Goal: Task Accomplishment & Management: Use online tool/utility

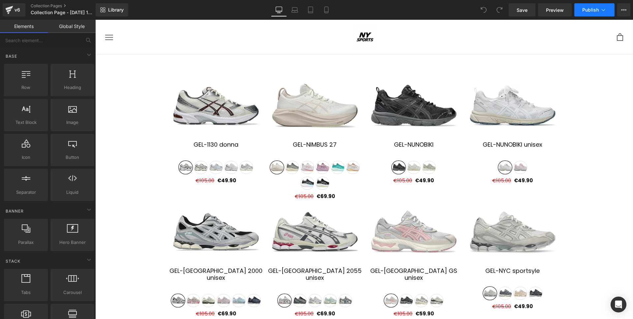
click at [594, 13] on button "Publish" at bounding box center [594, 9] width 40 height 13
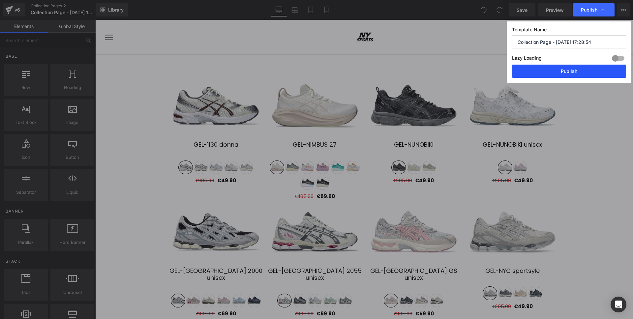
click at [577, 73] on button "Publish" at bounding box center [569, 71] width 114 height 13
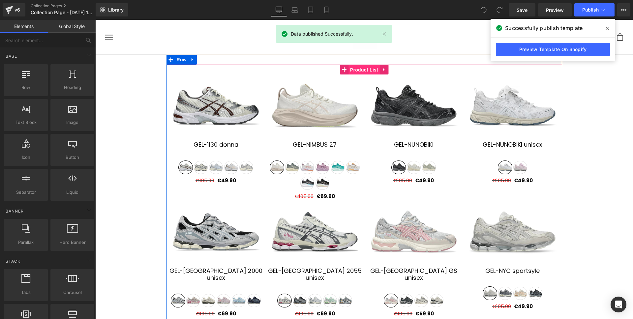
click at [353, 72] on span "Product List" at bounding box center [363, 70] width 31 height 10
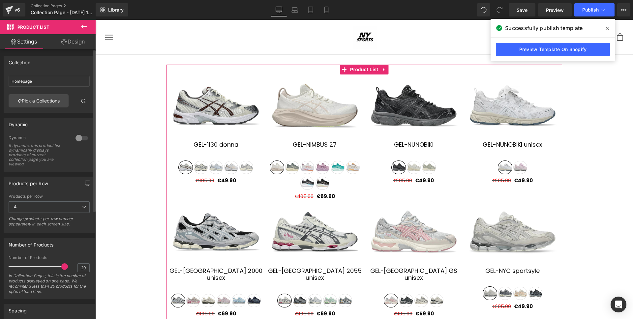
scroll to position [1, 0]
click at [69, 138] on div "Dynamic If dynamic, this product list dynamically displays products of current …" at bounding box center [49, 152] width 81 height 36
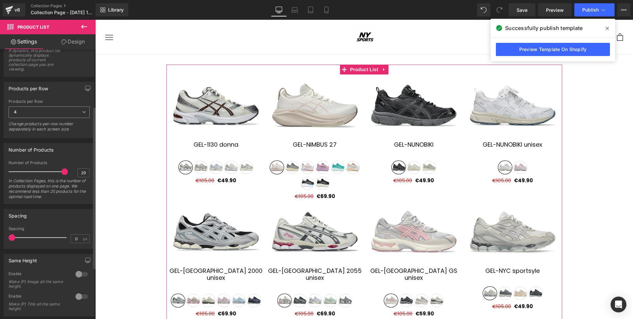
scroll to position [96, 0]
click at [55, 119] on div "4 1 2 3 4 6" at bounding box center [49, 112] width 81 height 15
click at [56, 111] on span "4" at bounding box center [49, 111] width 81 height 12
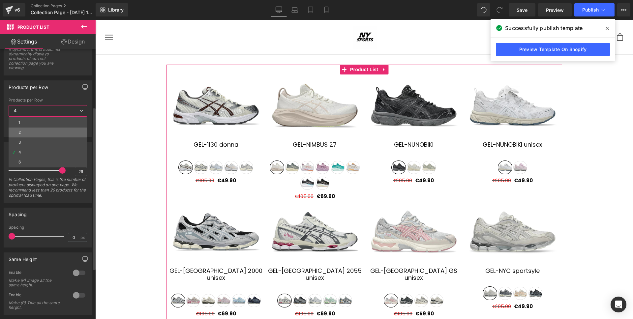
click at [44, 134] on li "2" at bounding box center [48, 132] width 78 height 10
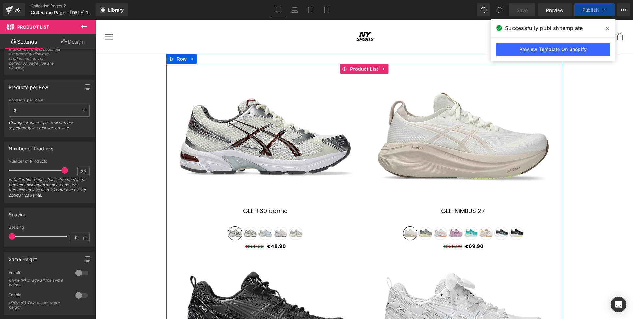
scroll to position [0, 0]
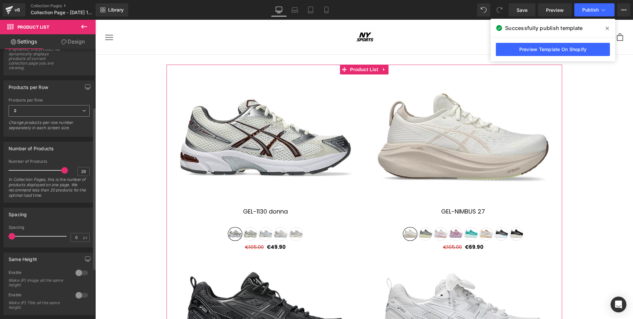
click at [71, 111] on span "2" at bounding box center [49, 111] width 81 height 12
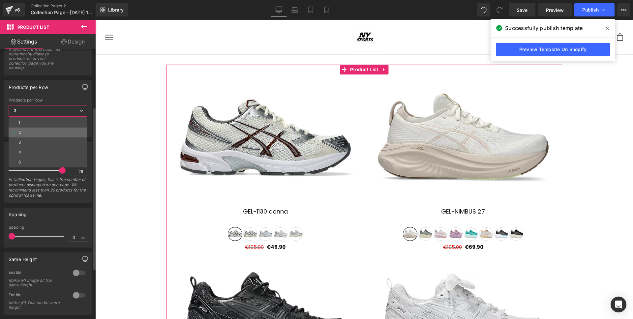
click at [59, 134] on li "2" at bounding box center [48, 132] width 78 height 10
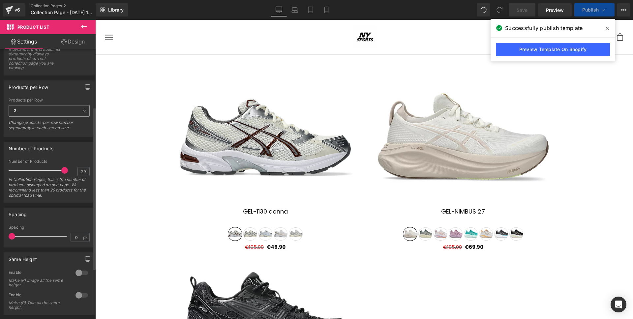
click at [61, 117] on div "2 1 2 3 4 6" at bounding box center [49, 112] width 81 height 15
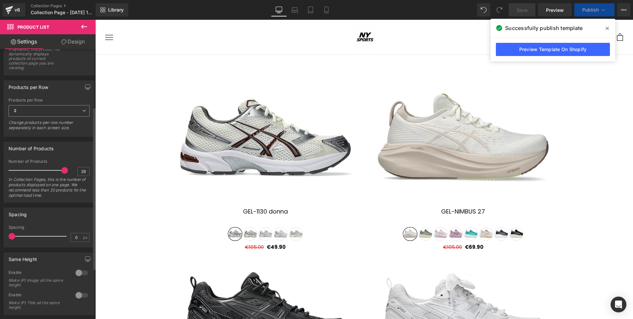
click at [44, 106] on span "2" at bounding box center [49, 111] width 81 height 12
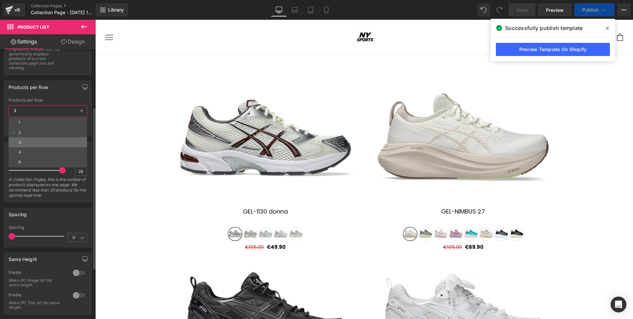
click at [37, 138] on li "3" at bounding box center [48, 142] width 78 height 10
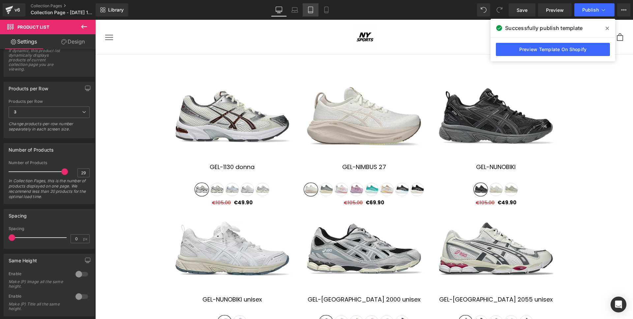
click at [317, 14] on link "Tablet" at bounding box center [310, 9] width 16 height 13
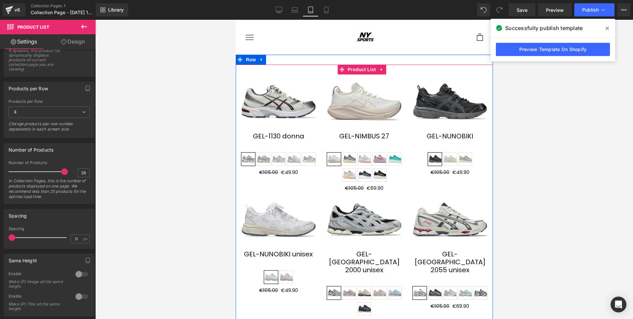
scroll to position [13, 0]
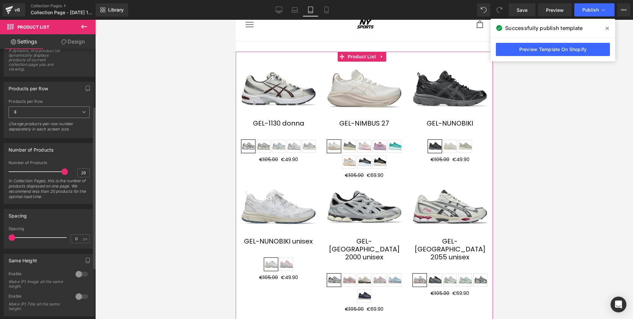
drag, startPoint x: 59, startPoint y: 115, endPoint x: 58, endPoint y: 119, distance: 3.8
click at [59, 115] on span "3" at bounding box center [49, 112] width 81 height 12
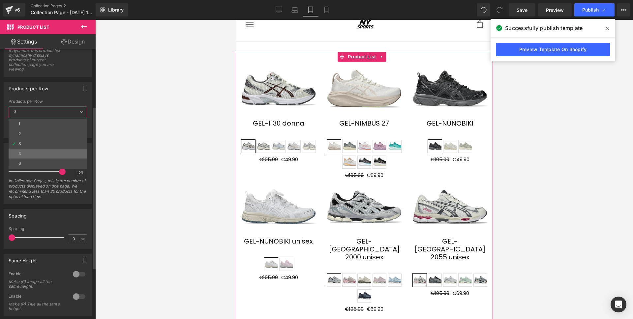
click at [52, 150] on li "4" at bounding box center [48, 154] width 78 height 10
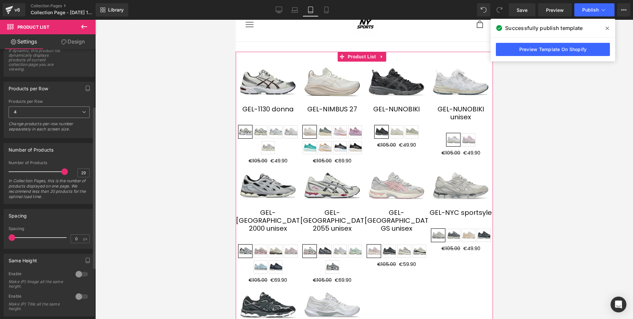
click at [62, 121] on div "4 1 2 3 4 6" at bounding box center [49, 113] width 81 height 15
click at [53, 117] on span "4" at bounding box center [49, 112] width 81 height 12
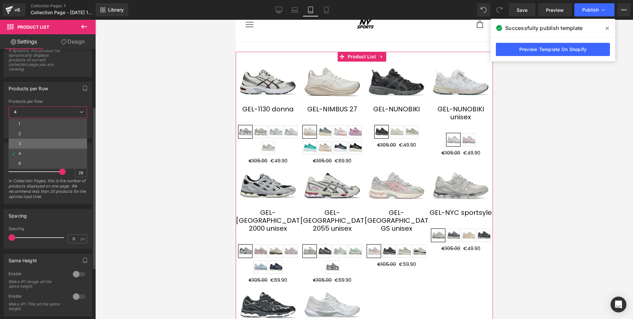
click at [44, 142] on li "3" at bounding box center [48, 144] width 78 height 10
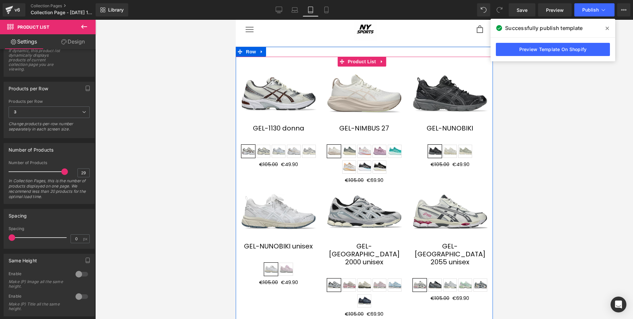
scroll to position [0, 0]
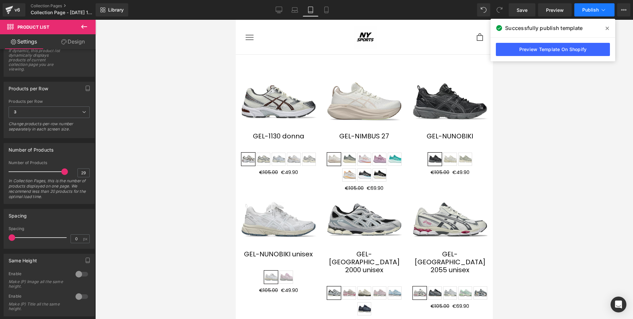
click at [580, 14] on button "Publish" at bounding box center [594, 9] width 40 height 13
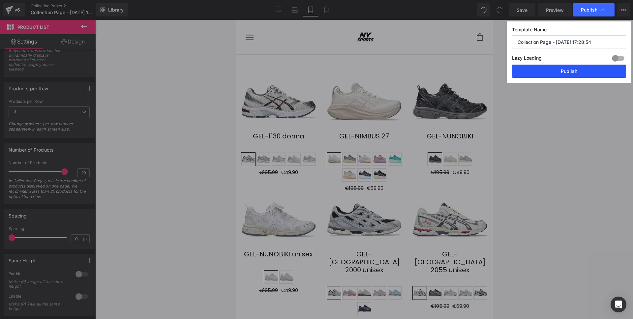
drag, startPoint x: 566, startPoint y: 68, endPoint x: 503, endPoint y: 21, distance: 78.5
click at [566, 68] on button "Publish" at bounding box center [569, 71] width 114 height 13
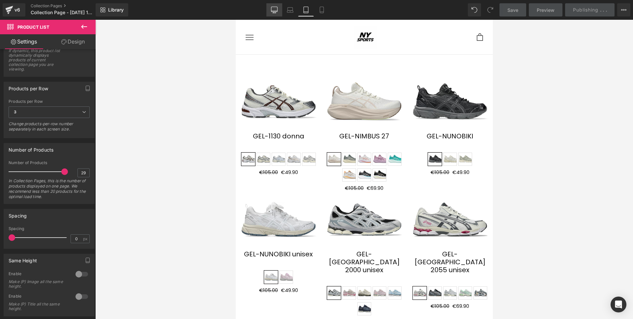
click at [277, 12] on icon at bounding box center [274, 9] width 6 height 5
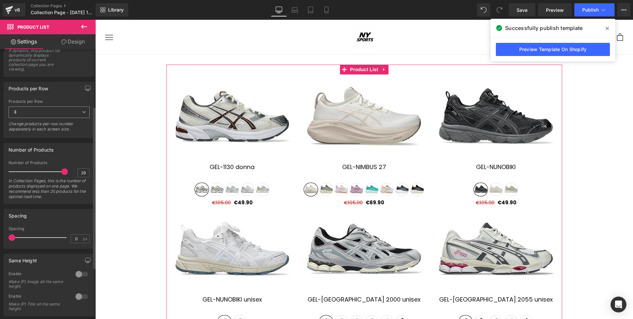
click at [39, 113] on span "3" at bounding box center [49, 112] width 81 height 12
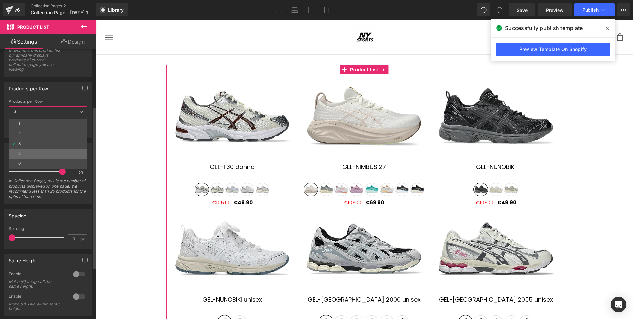
drag, startPoint x: 36, startPoint y: 152, endPoint x: 123, endPoint y: 87, distance: 108.5
click at [36, 152] on li "4" at bounding box center [48, 154] width 78 height 10
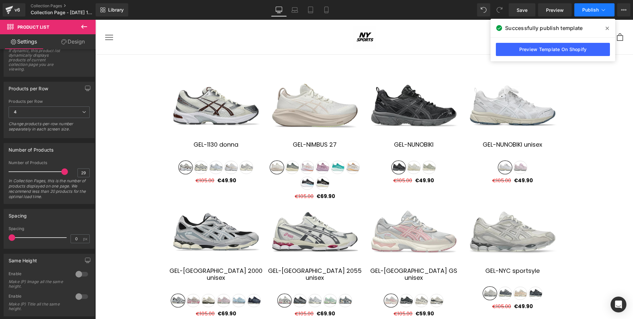
click at [583, 12] on span "Publish" at bounding box center [590, 9] width 16 height 5
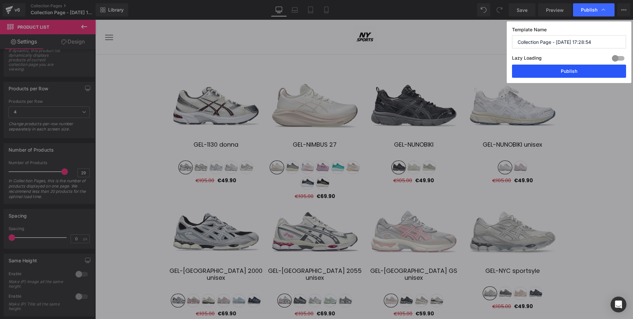
click at [576, 73] on button "Publish" at bounding box center [569, 71] width 114 height 13
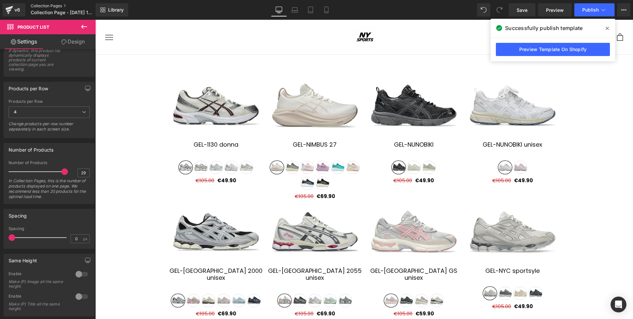
click at [33, 3] on link "Collection Pages" at bounding box center [69, 5] width 76 height 5
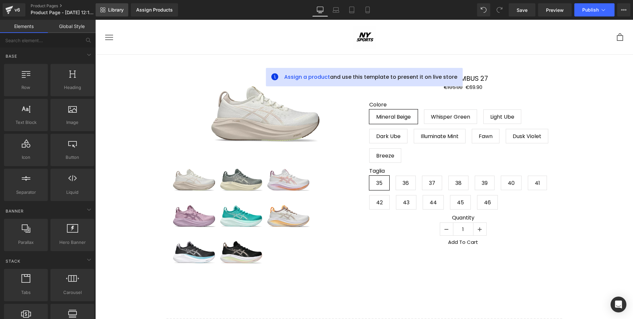
click at [119, 11] on span "Library" at bounding box center [115, 10] width 15 height 6
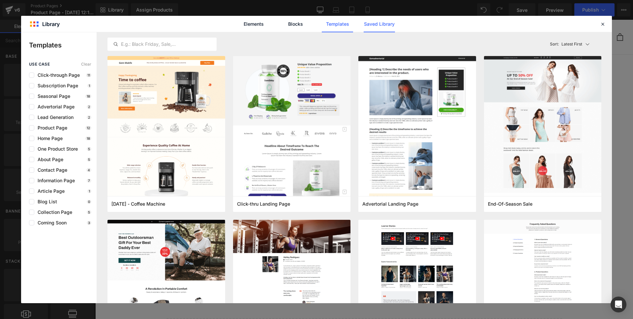
click at [390, 26] on link "Saved Library" at bounding box center [378, 24] width 31 height 16
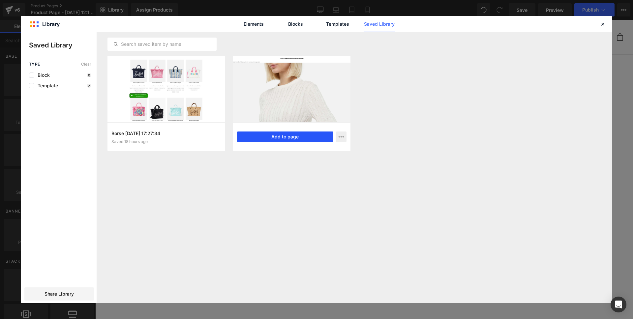
click at [291, 136] on button "Add to page" at bounding box center [285, 136] width 97 height 11
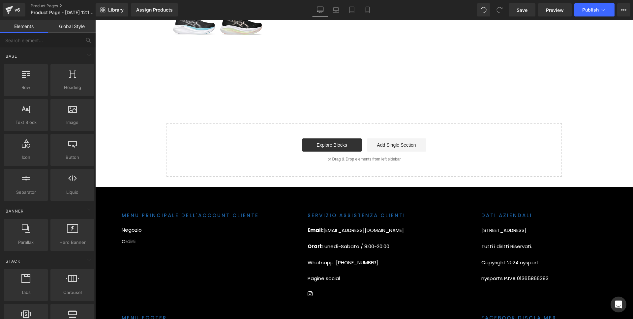
scroll to position [233, 0]
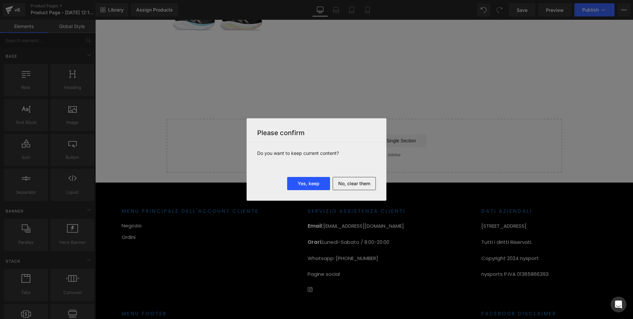
click at [315, 182] on button "Yes, keep" at bounding box center [308, 183] width 43 height 13
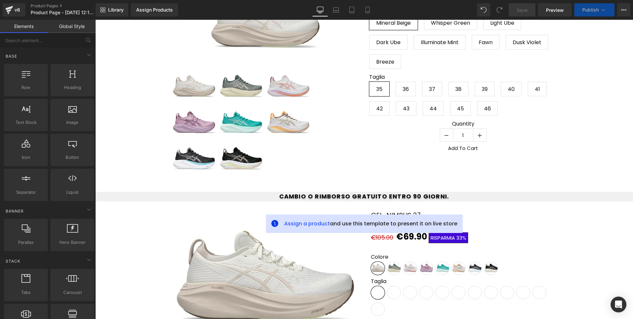
scroll to position [0, 0]
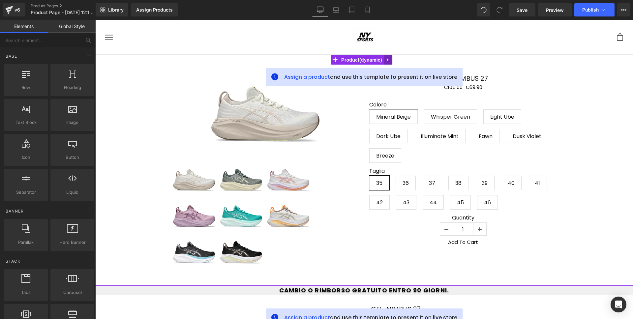
drag, startPoint x: 364, startPoint y: 63, endPoint x: 386, endPoint y: 60, distance: 22.3
click at [365, 63] on span "Product" at bounding box center [361, 60] width 44 height 10
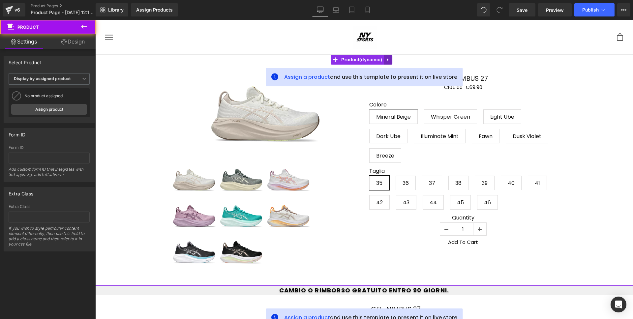
click at [391, 60] on link at bounding box center [387, 60] width 9 height 10
click at [393, 63] on link at bounding box center [392, 60] width 9 height 10
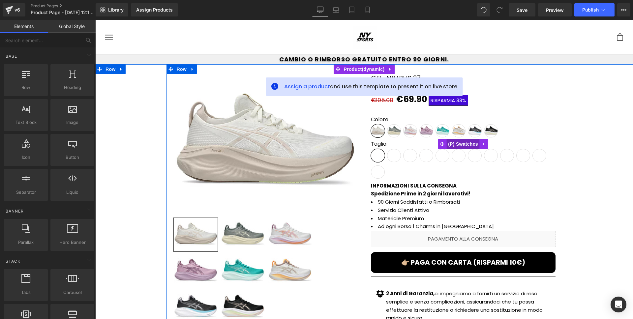
click at [457, 147] on span "(P) Swatches" at bounding box center [462, 144] width 33 height 10
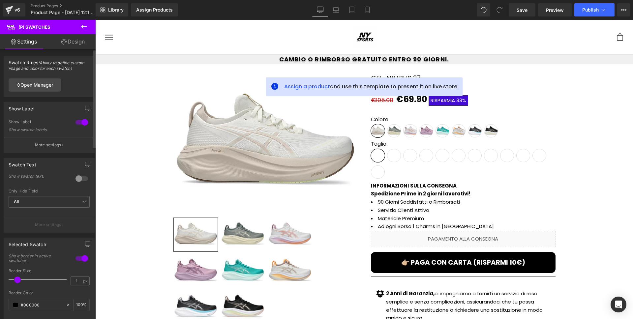
click at [61, 143] on button "More settings" at bounding box center [49, 144] width 90 height 15
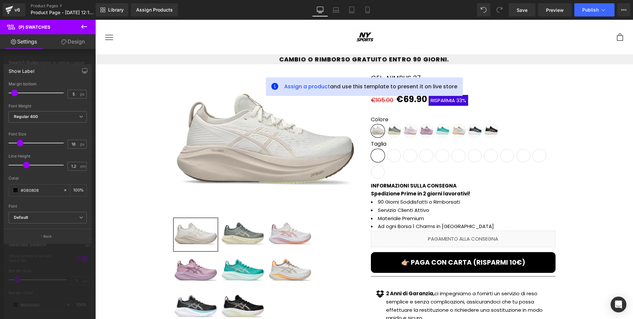
click at [46, 54] on div at bounding box center [48, 171] width 96 height 302
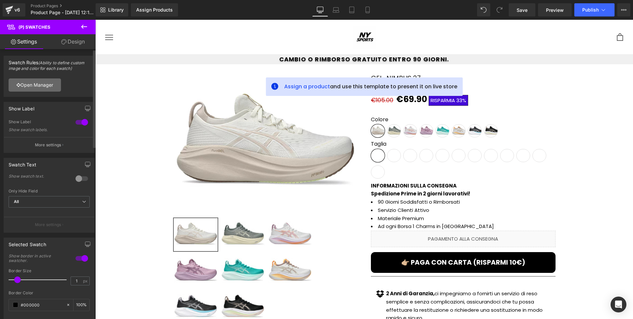
click at [53, 87] on link "Open Manager" at bounding box center [35, 84] width 52 height 13
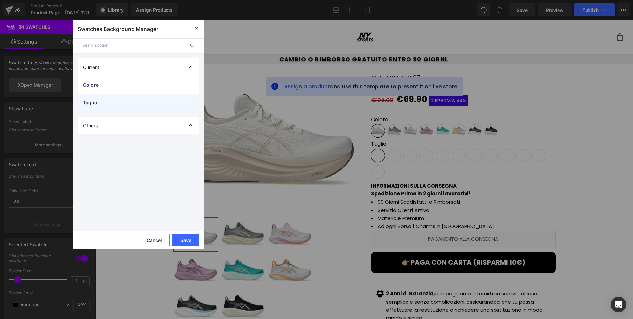
click at [142, 108] on div "Taglia" at bounding box center [138, 102] width 121 height 17
drag, startPoint x: 146, startPoint y: 106, endPoint x: 150, endPoint y: 109, distance: 4.8
click at [146, 106] on div "Taglia" at bounding box center [138, 102] width 121 height 17
click at [153, 107] on div "Taglia" at bounding box center [138, 102] width 121 height 17
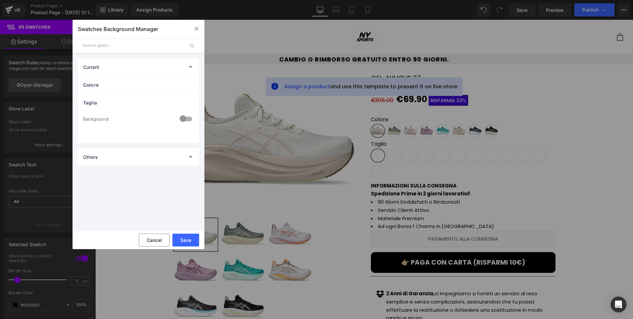
click at [184, 119] on div at bounding box center [186, 119] width 16 height 13
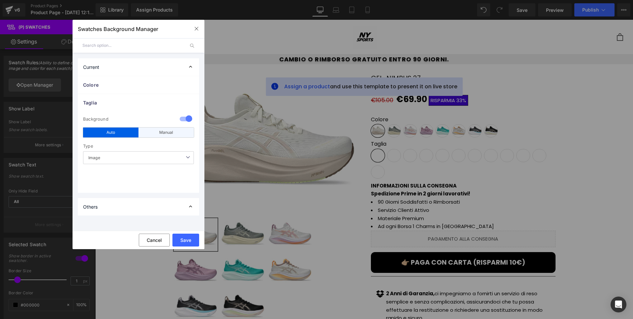
click at [162, 128] on div "Manual" at bounding box center [165, 132] width 55 height 10
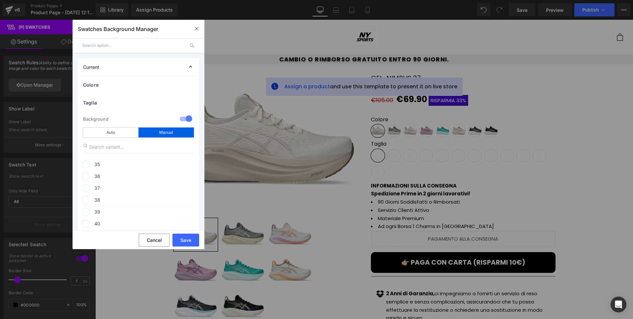
click at [188, 122] on div at bounding box center [186, 119] width 16 height 13
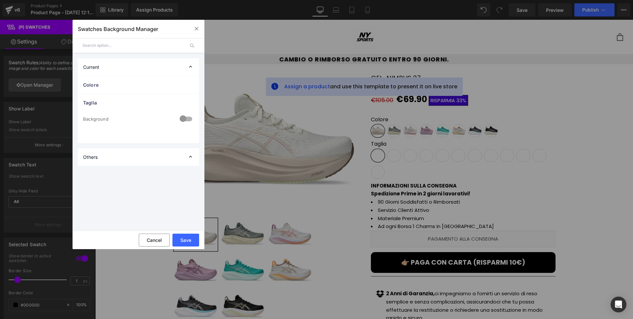
click at [183, 121] on div at bounding box center [186, 119] width 16 height 13
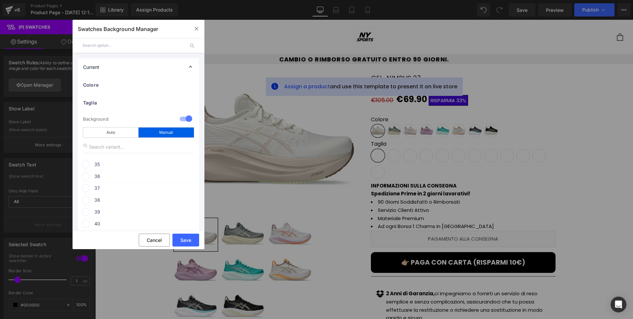
click at [99, 163] on span "35" at bounding box center [144, 164] width 100 height 8
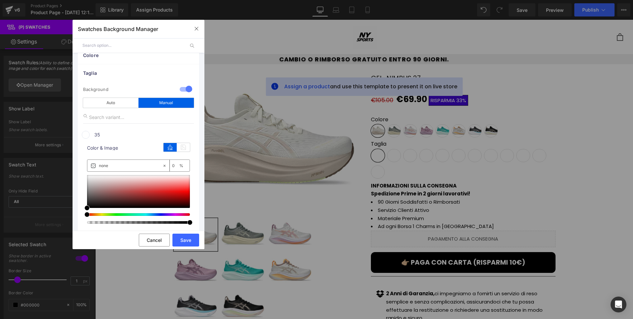
click at [139, 128] on div "1 Background manual Auto Manual Image Color Type Image Image Color 35 color Col…" at bounding box center [138, 259] width 121 height 354
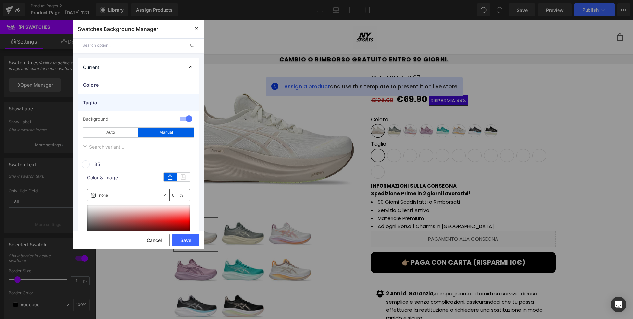
click at [142, 97] on div "Taglia" at bounding box center [138, 102] width 121 height 17
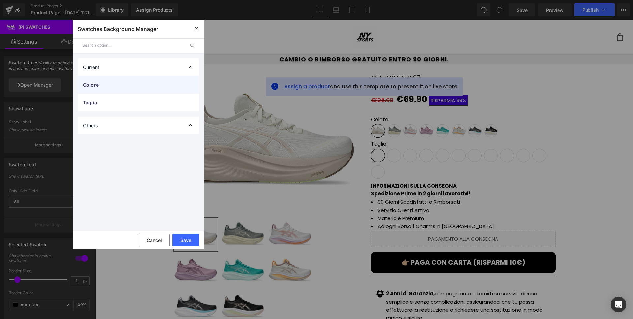
click at [143, 90] on div "Colore" at bounding box center [138, 84] width 121 height 17
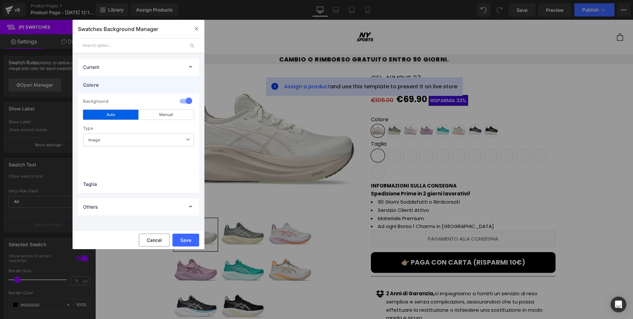
click at [160, 84] on span "Colore" at bounding box center [132, 84] width 98 height 7
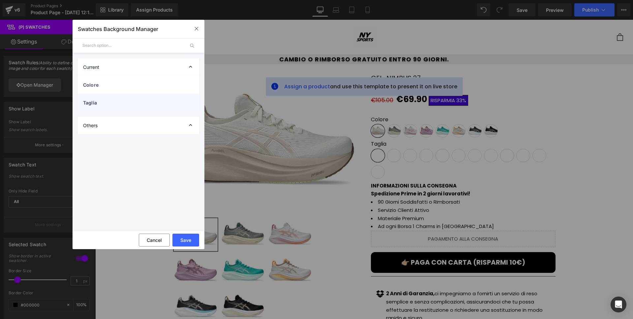
click at [163, 101] on span "Taglia" at bounding box center [132, 102] width 98 height 7
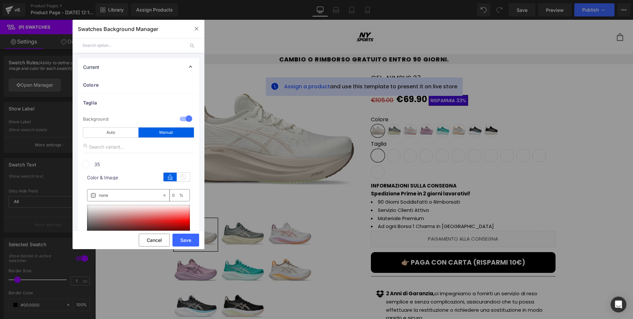
click at [183, 119] on div at bounding box center [186, 119] width 16 height 13
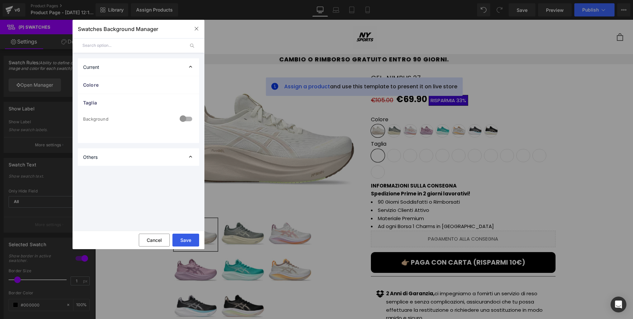
click at [185, 234] on button "Save" at bounding box center [185, 240] width 27 height 13
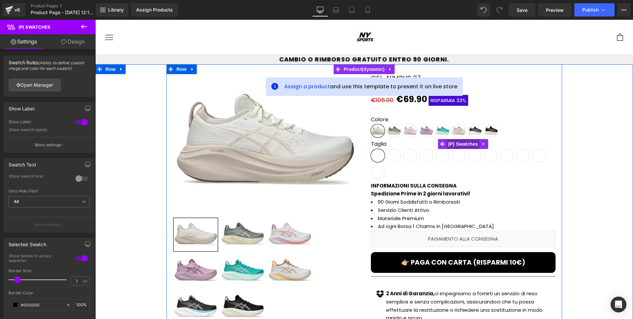
click at [449, 144] on span "(P) Swatches" at bounding box center [462, 144] width 33 height 10
click at [476, 144] on span "(P) Swatches" at bounding box center [462, 144] width 33 height 10
click at [479, 144] on link at bounding box center [483, 144] width 9 height 10
click at [457, 146] on span "(P) Swatches" at bounding box center [449, 144] width 33 height 10
click at [451, 140] on span "(P) Swatches" at bounding box center [462, 144] width 33 height 10
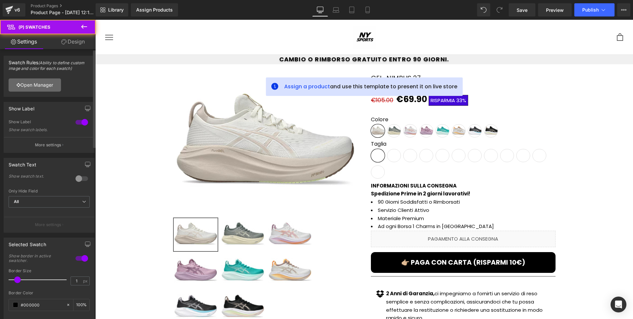
click at [61, 90] on link "Open Manager" at bounding box center [35, 84] width 52 height 13
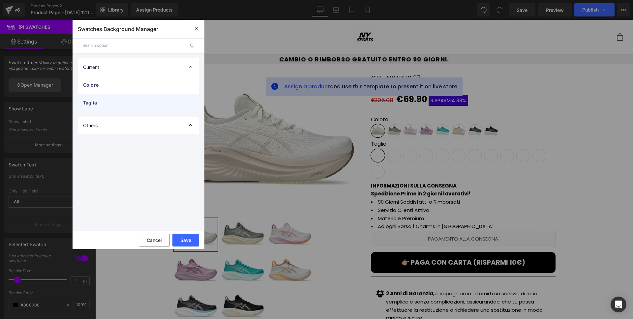
click at [118, 106] on span "Taglia" at bounding box center [132, 102] width 98 height 7
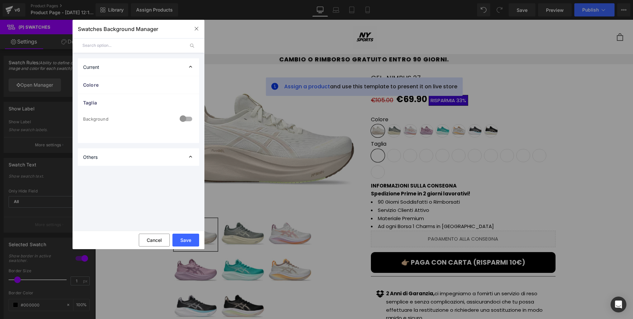
click at [157, 117] on div "Background" at bounding box center [127, 119] width 89 height 11
click at [185, 120] on div at bounding box center [186, 119] width 16 height 13
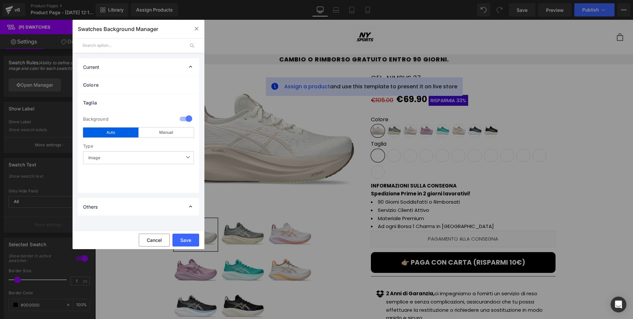
click at [169, 152] on span "Image" at bounding box center [138, 157] width 111 height 13
click at [126, 183] on li "Color" at bounding box center [138, 182] width 111 height 10
click at [188, 242] on button "Save" at bounding box center [185, 240] width 27 height 13
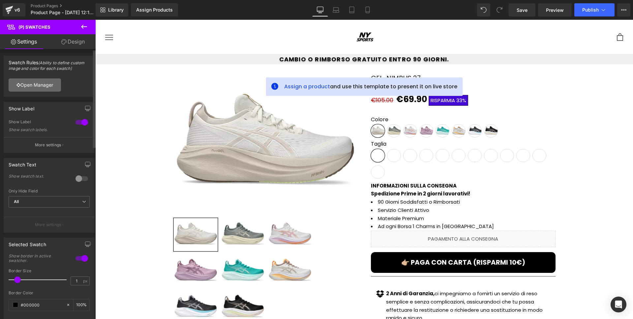
click at [53, 87] on link "Open Manager" at bounding box center [35, 84] width 52 height 13
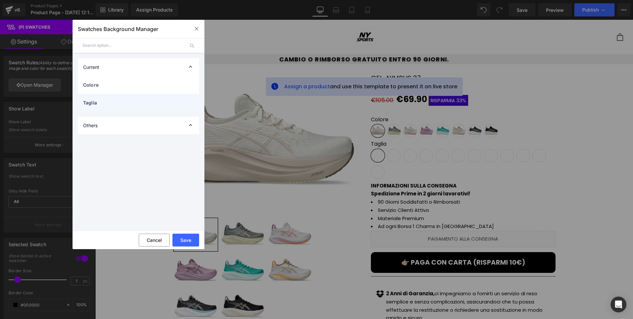
click at [108, 100] on span "Taglia" at bounding box center [132, 102] width 98 height 7
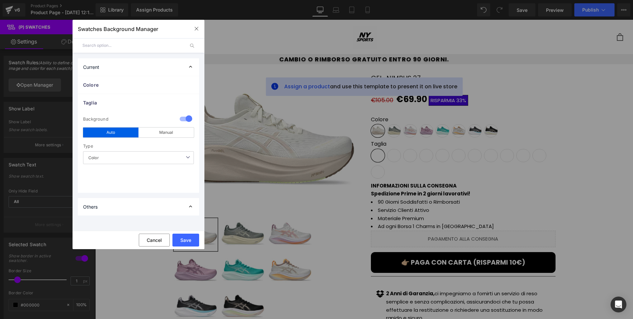
click at [100, 156] on span "Color" at bounding box center [138, 157] width 111 height 13
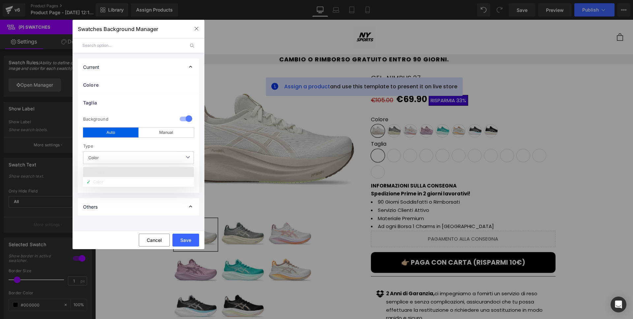
click at [107, 173] on li "Image" at bounding box center [138, 172] width 111 height 10
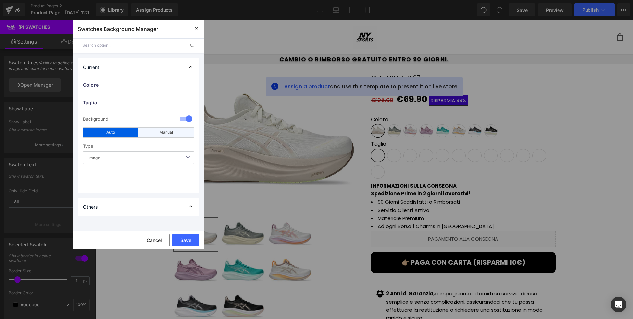
click at [147, 134] on div "Manual" at bounding box center [165, 132] width 55 height 10
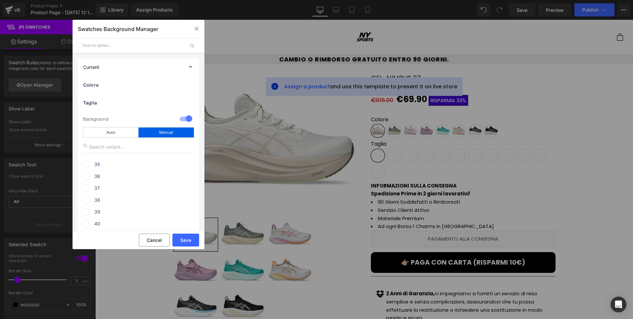
click at [113, 163] on span "35" at bounding box center [144, 164] width 100 height 8
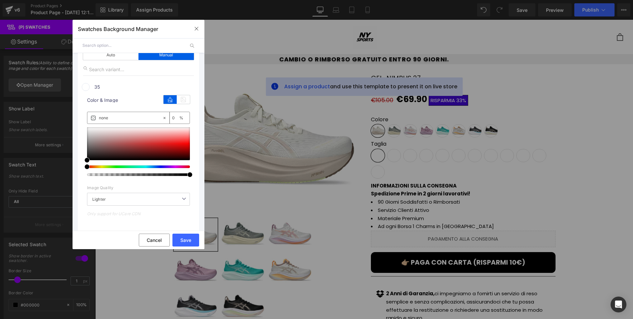
scroll to position [66, 0]
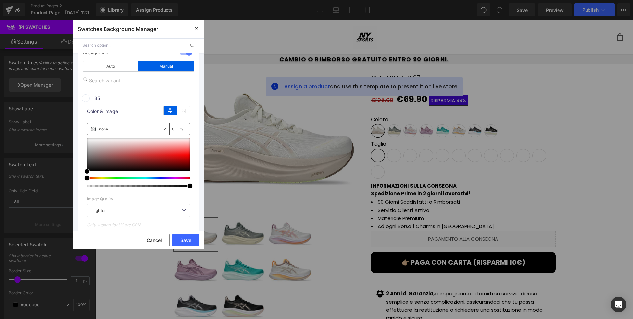
click at [127, 102] on div "color Color & Image color none 0 % Image Replace Image Upload image or Browse g…" at bounding box center [138, 173] width 113 height 143
click at [193, 118] on div "1 Background manual Auto Manual Image Color Type Image Image Color 35 color Col…" at bounding box center [138, 222] width 121 height 354
click at [198, 124] on ul "Colore 1 auto Image Color Mineral Beige color color" at bounding box center [138, 204] width 132 height 389
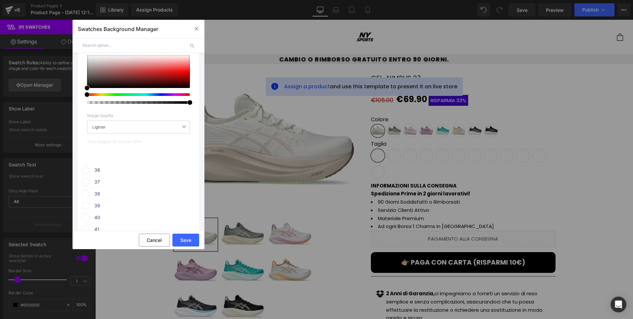
scroll to position [263, 0]
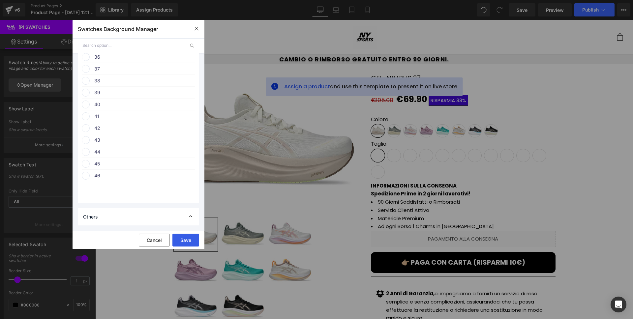
drag, startPoint x: 178, startPoint y: 239, endPoint x: 83, endPoint y: 218, distance: 97.3
click at [178, 239] on button "Save" at bounding box center [185, 240] width 27 height 13
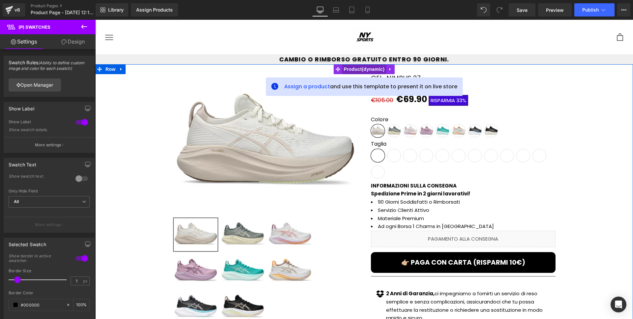
click at [368, 73] on span "Product" at bounding box center [364, 69] width 44 height 10
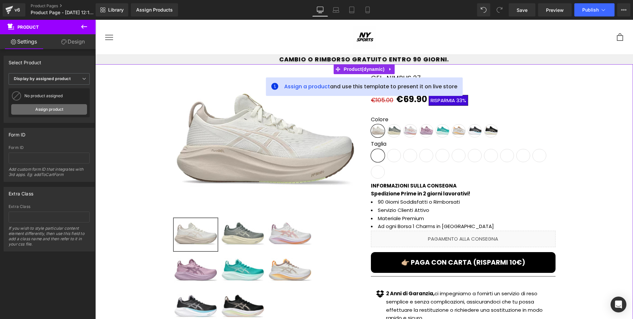
click at [49, 107] on link "Assign product" at bounding box center [49, 109] width 76 height 11
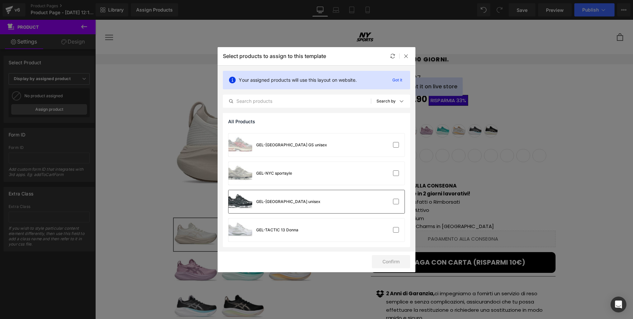
scroll to position [166, 0]
click at [319, 152] on div "GEL-[GEOGRAPHIC_DATA] GS unisex" at bounding box center [316, 146] width 176 height 23
click at [386, 259] on button "Confirm" at bounding box center [391, 261] width 38 height 13
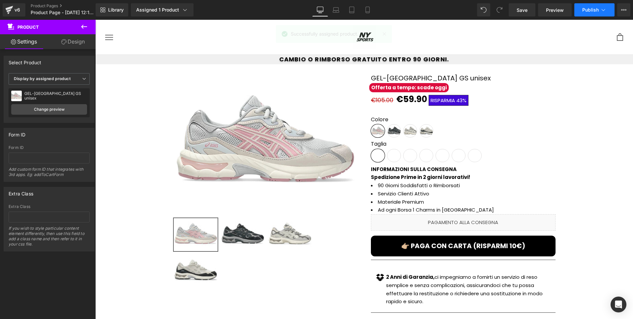
click at [575, 7] on button "Publish" at bounding box center [594, 9] width 40 height 13
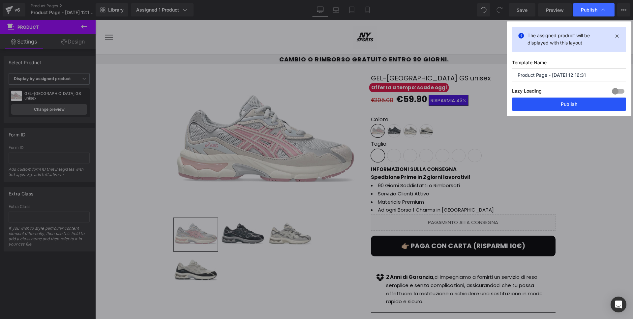
drag, startPoint x: 577, startPoint y: 100, endPoint x: 482, endPoint y: 81, distance: 97.2
click at [577, 100] on button "Publish" at bounding box center [569, 104] width 114 height 13
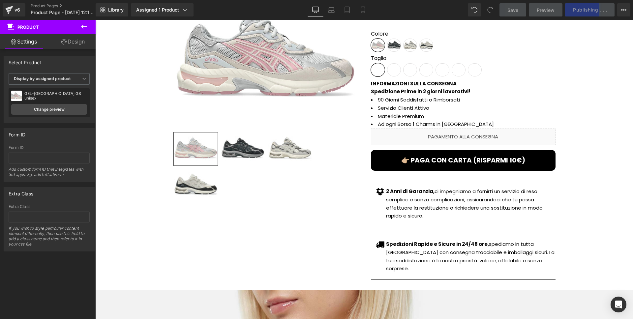
scroll to position [0, 0]
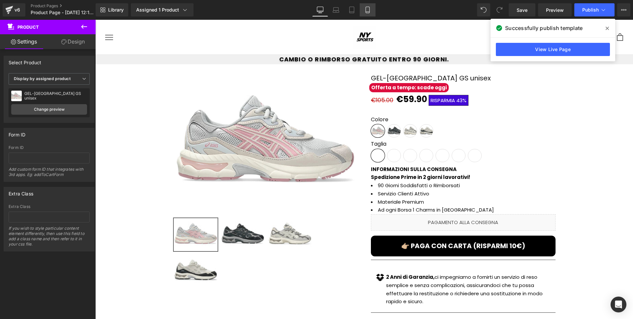
click at [368, 15] on link "Mobile" at bounding box center [367, 9] width 16 height 13
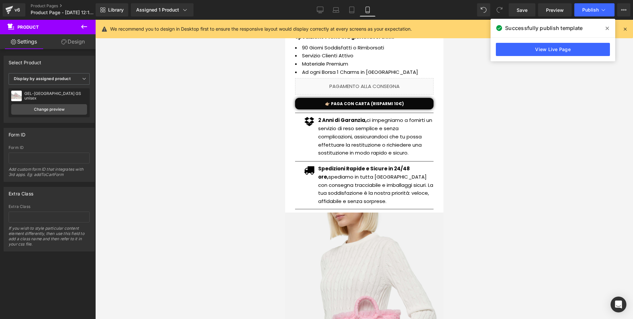
scroll to position [333, 0]
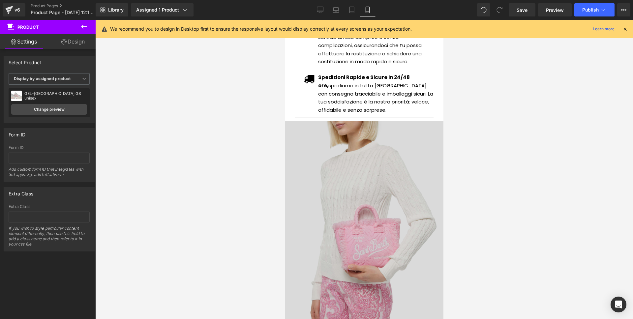
click at [355, 189] on img at bounding box center [364, 226] width 158 height 211
click at [354, 190] on img at bounding box center [364, 226] width 158 height 211
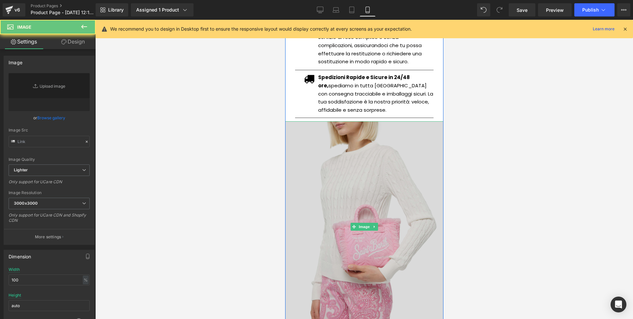
type input "[URL][DOMAIN_NAME]"
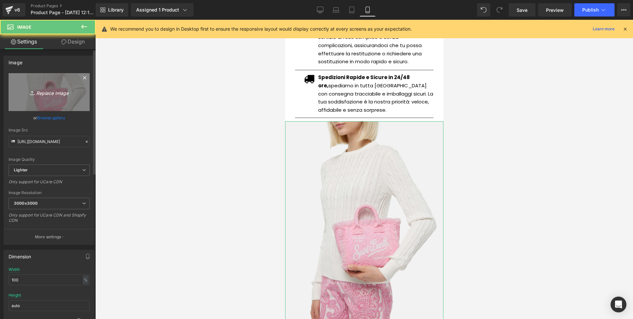
click at [61, 92] on icon "Replace Image" at bounding box center [49, 92] width 53 height 8
type input "C:\fakepath\Screenshot [DATE] alle [DATE].png"
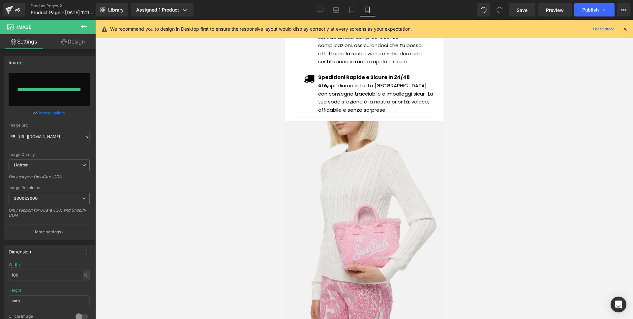
type input "[URL][DOMAIN_NAME]"
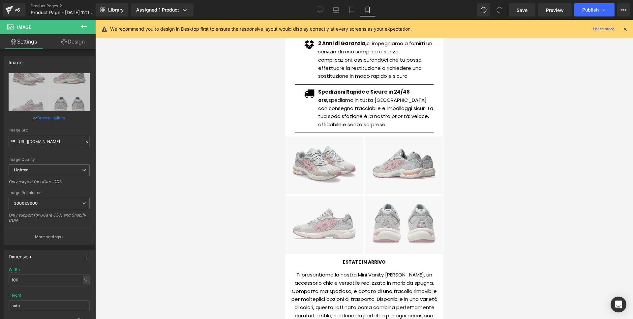
scroll to position [436, 0]
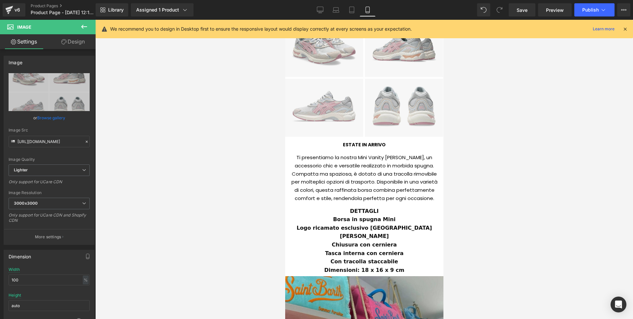
click at [361, 166] on div "Ti presentiamo la nostra Mini Vanity [PERSON_NAME], un accessorio chic e versat…" at bounding box center [364, 176] width 148 height 54
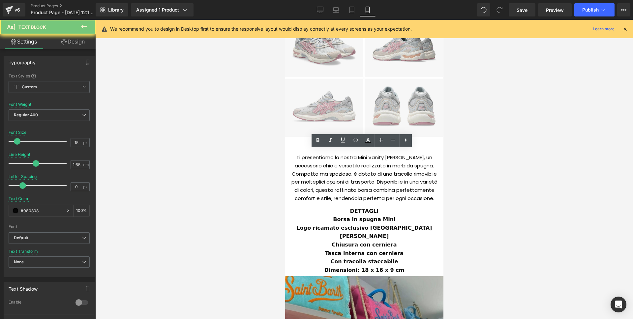
click at [361, 166] on div "Ti presentiamo la nostra Mini Vanity [PERSON_NAME], un accessorio chic e versat…" at bounding box center [364, 176] width 148 height 54
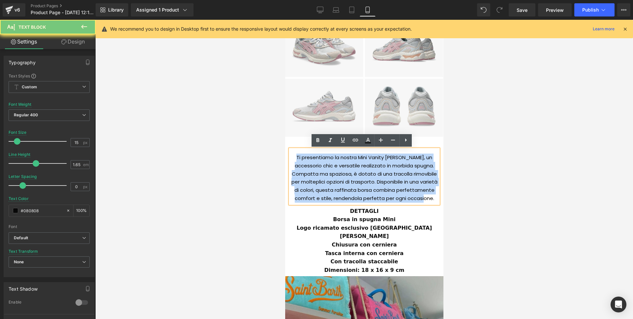
paste div
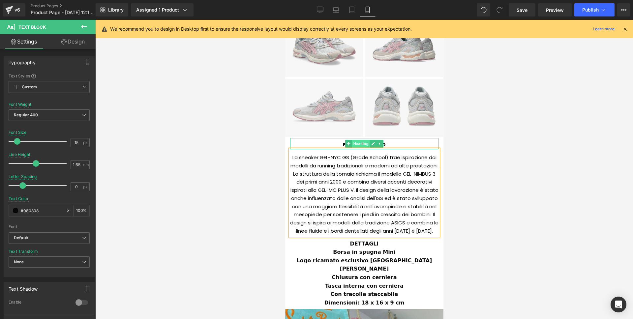
click at [353, 145] on span "Heading" at bounding box center [361, 144] width 18 height 8
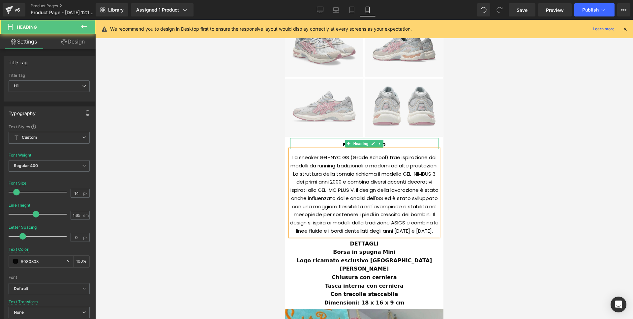
click at [333, 147] on h1 "ESTATE IN ARRIVO" at bounding box center [364, 145] width 148 height 8
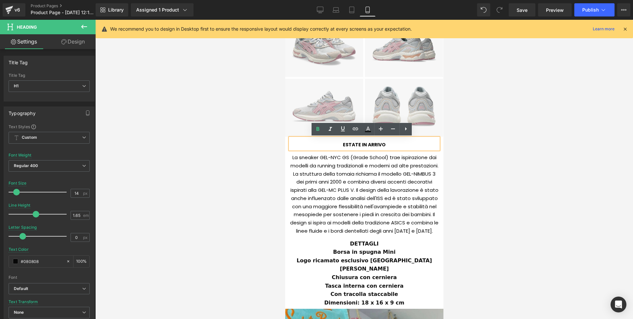
click at [385, 143] on h1 "ESTATE IN ARRIVO" at bounding box center [364, 145] width 148 height 8
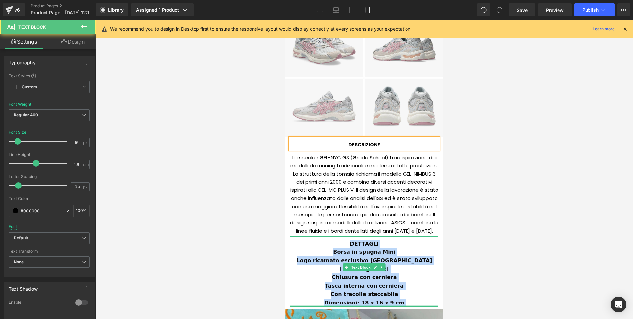
drag, startPoint x: 409, startPoint y: 302, endPoint x: 414, endPoint y: 306, distance: 5.7
click at [414, 306] on div "DETTAGLI Borsa in spugna Mini Logo ricamato esclusivo Saint [PERSON_NAME] Chius…" at bounding box center [364, 271] width 148 height 71
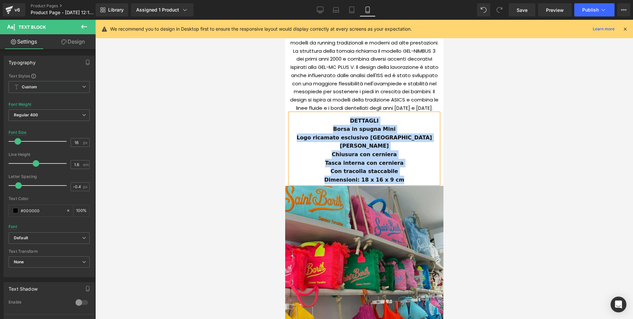
scroll to position [547, 0]
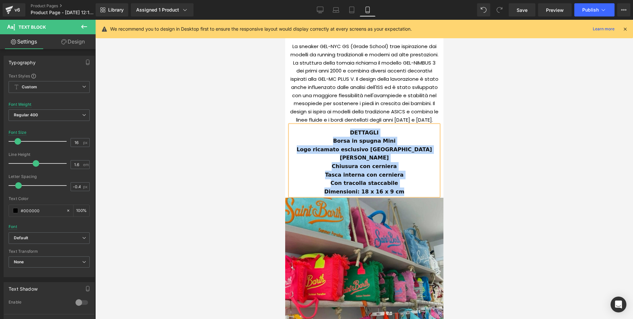
click at [402, 137] on div "DETTAGLI" at bounding box center [364, 132] width 148 height 9
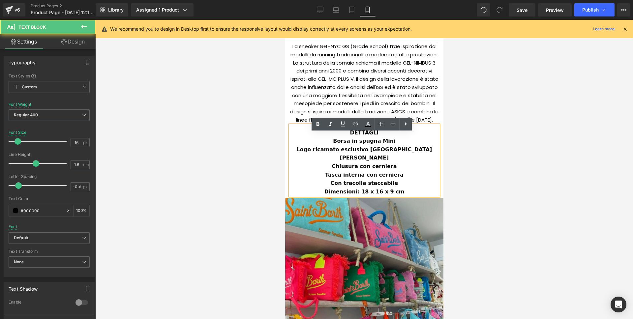
click at [464, 159] on div at bounding box center [363, 169] width 537 height 299
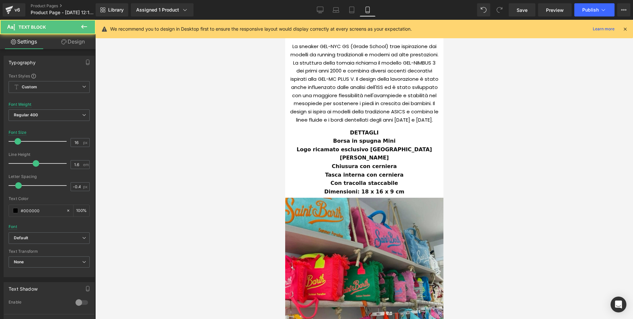
click at [374, 153] on div "Logo ricamato esclusivo [GEOGRAPHIC_DATA][PERSON_NAME]" at bounding box center [364, 153] width 148 height 17
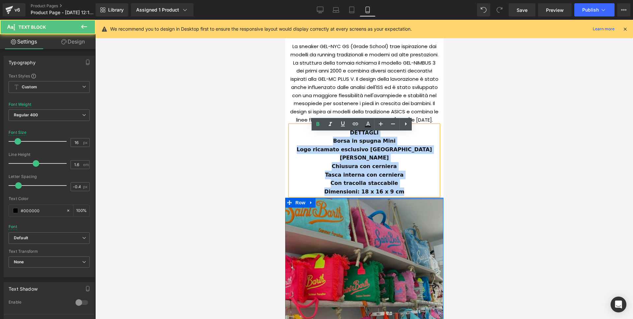
drag, startPoint x: 352, startPoint y: 145, endPoint x: 417, endPoint y: 199, distance: 84.4
paste div
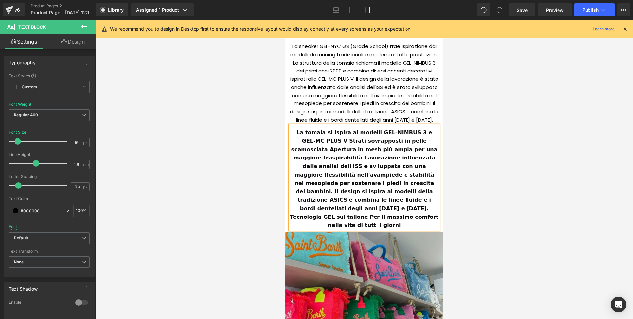
click at [410, 148] on b "La tomaia si ispira ai modelli GEL-NIMBUS 3 e GEL-MC PLUS V Strati sovrapposti …" at bounding box center [365, 178] width 150 height 99
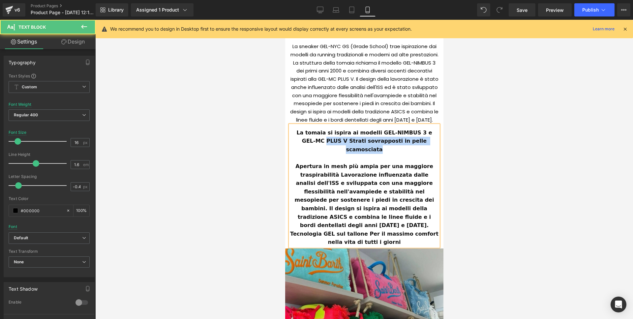
drag, startPoint x: 392, startPoint y: 147, endPoint x: 302, endPoint y: 146, distance: 89.9
click at [302, 146] on b "La tomaia si ispira ai modelli GEL-NIMBUS 3 e GEL-MC PLUS V Strati sovrapposti …" at bounding box center [364, 140] width 137 height 23
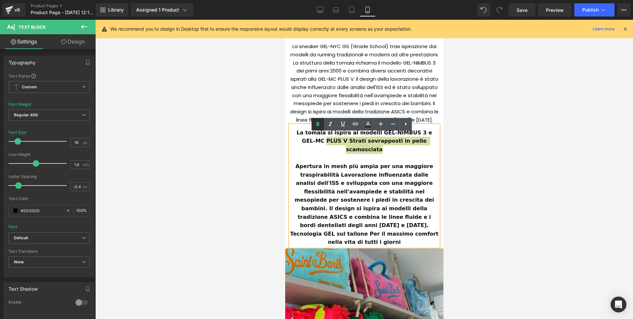
click at [319, 124] on icon at bounding box center [317, 124] width 3 height 4
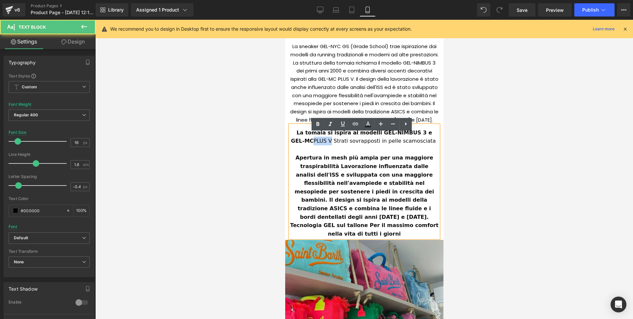
drag, startPoint x: 315, startPoint y: 147, endPoint x: 306, endPoint y: 148, distance: 8.6
click at [306, 144] on span "La tomaia si ispira ai modelli GEL-NIMBUS 3 e GEL-MC PLUS V Strati sovrapposti …" at bounding box center [364, 136] width 147 height 15
click at [315, 124] on icon at bounding box center [318, 124] width 8 height 8
click at [348, 166] on b "Apertura in mesh più ampia per una maggiore traspirabilità Lavorazione influenz…" at bounding box center [365, 196] width 150 height 82
click at [323, 173] on b "Apertura in mesh più ampia per una maggiore traspirabilità Lavorazione influenz…" at bounding box center [365, 196] width 150 height 82
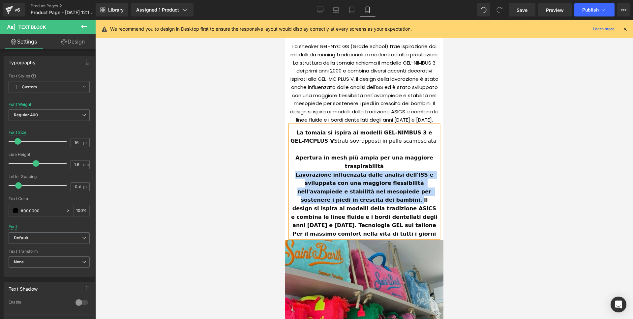
drag, startPoint x: 291, startPoint y: 183, endPoint x: 432, endPoint y: 199, distance: 141.6
click at [432, 199] on b "Lavorazione influenzata dalle analisi dell'ISS e sviluppata con una maggiore fl…" at bounding box center [365, 204] width 148 height 65
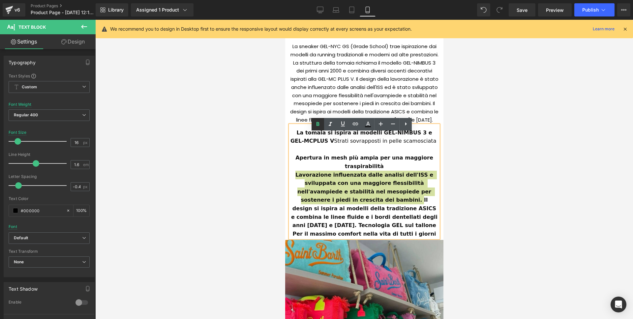
click at [318, 126] on icon at bounding box center [318, 124] width 8 height 8
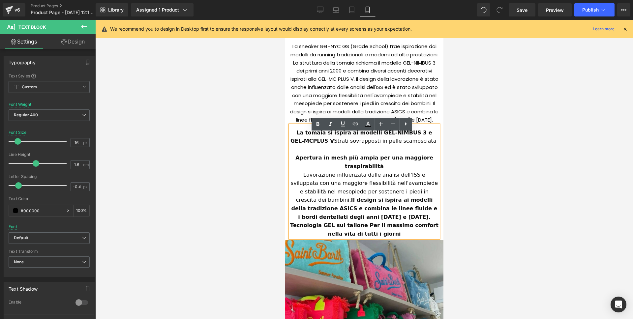
click at [427, 200] on strong "Il design si ispira ai modelli della tradizione ASICS e combina le linee fluide…" at bounding box center [365, 217] width 150 height 40
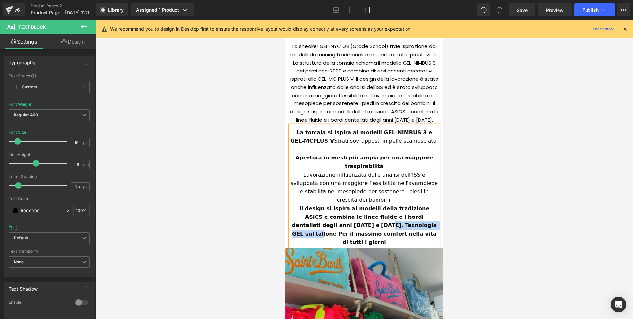
drag, startPoint x: 309, startPoint y: 224, endPoint x: 375, endPoint y: 225, distance: 65.6
click at [375, 225] on strong "Il design si ispira ai modelli della tradizione ASICS e combina le linee fluide…" at bounding box center [365, 225] width 146 height 40
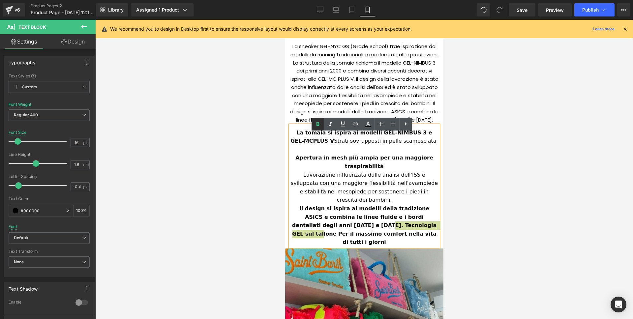
click at [316, 127] on icon at bounding box center [318, 124] width 8 height 8
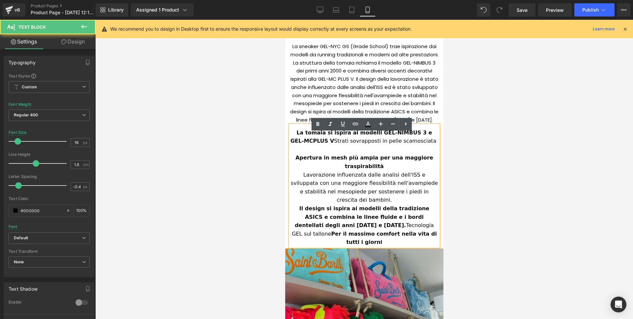
click at [375, 231] on strong "Per il massimo comfort nella vita di tutti i giorni" at bounding box center [383, 238] width 107 height 15
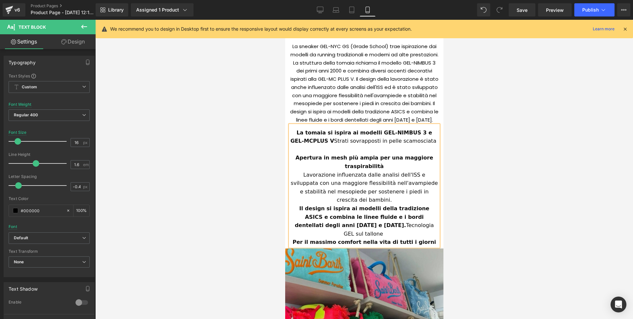
click at [290, 183] on span "Lavorazione influenzata dalle analisi dell'ISS e sviluppata con una maggiore fl…" at bounding box center [364, 188] width 149 height 32
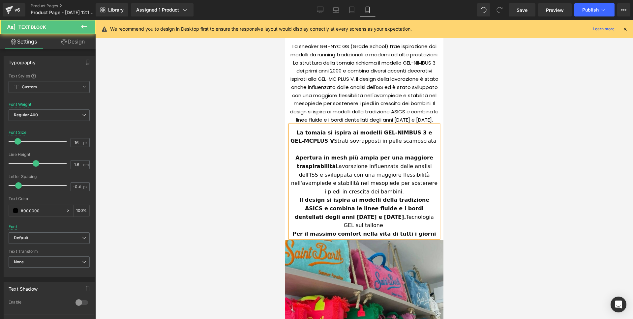
click at [301, 163] on div "Apertura in mesh più ampia per una maggiore traspirabilità Lavorazione influenz…" at bounding box center [364, 175] width 148 height 42
click at [381, 196] on div "Apertura in mesh più ampia per una maggiore traspirabilità Lavorazione influenz…" at bounding box center [364, 175] width 148 height 42
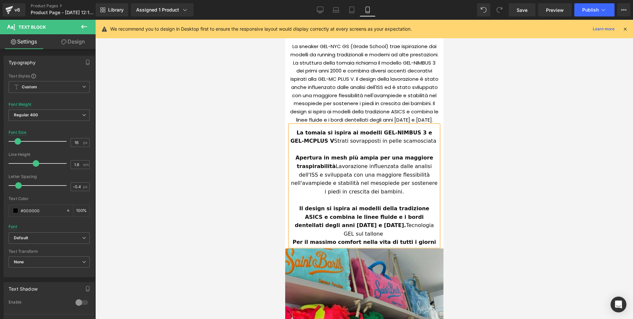
click at [340, 232] on span "Il design si ispira ai modelli della tradizione ASICS e combina le linee fluide…" at bounding box center [364, 221] width 141 height 32
click at [301, 241] on div "Per il massimo comfort nella vita di tutti i giorni" at bounding box center [364, 242] width 148 height 9
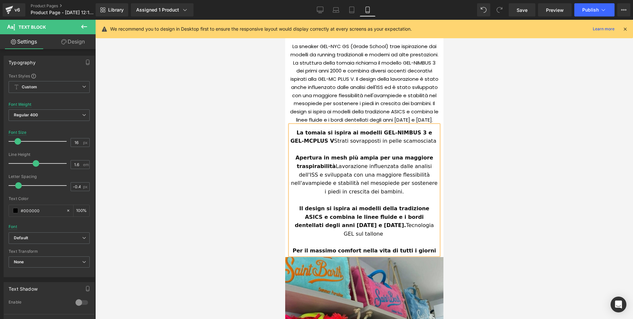
click at [549, 216] on div at bounding box center [363, 169] width 537 height 299
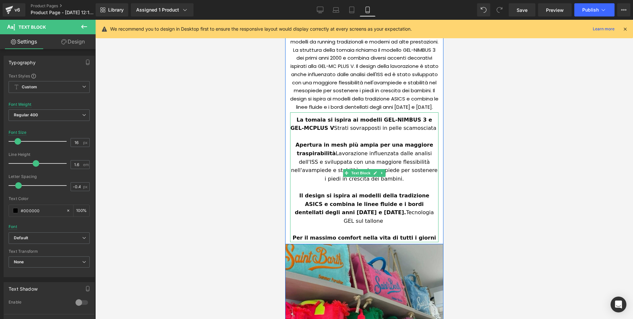
scroll to position [600, 0]
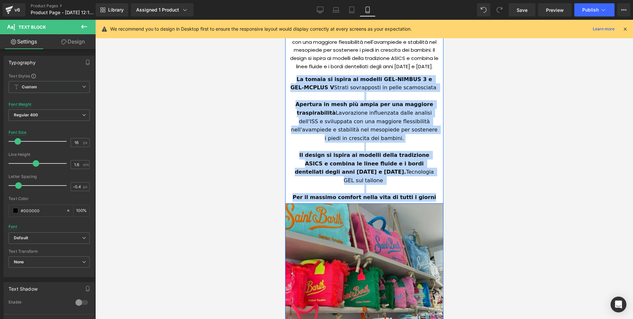
drag, startPoint x: 293, startPoint y: 88, endPoint x: 432, endPoint y: 199, distance: 178.2
click at [432, 199] on div "La tomaia si ispira ai modelli GEL-NIMBUS 3 e GEL-MC PLUS V Strati sovrapposti …" at bounding box center [364, 137] width 148 height 130
click at [380, 134] on icon at bounding box center [382, 132] width 4 height 4
click at [382, 130] on span "Lavorazione influenzata dalle analisi dell'ISS e sviluppata con una maggiore fl…" at bounding box center [365, 126] width 148 height 32
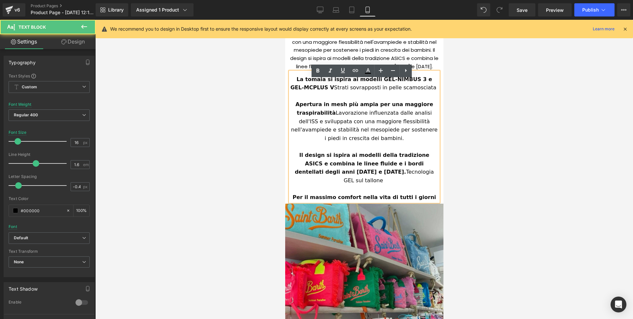
click at [234, 91] on div at bounding box center [363, 169] width 537 height 299
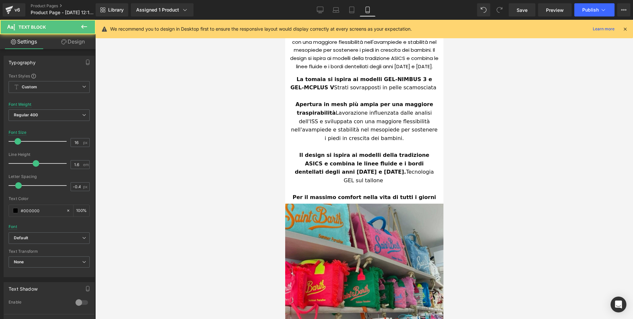
click at [322, 100] on div at bounding box center [364, 96] width 148 height 9
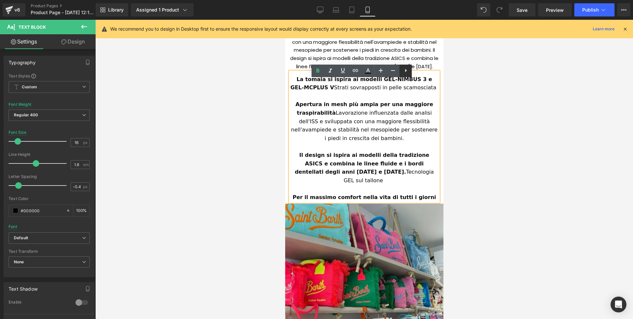
click at [409, 71] on icon at bounding box center [406, 71] width 8 height 8
click at [402, 70] on icon at bounding box center [405, 71] width 8 height 8
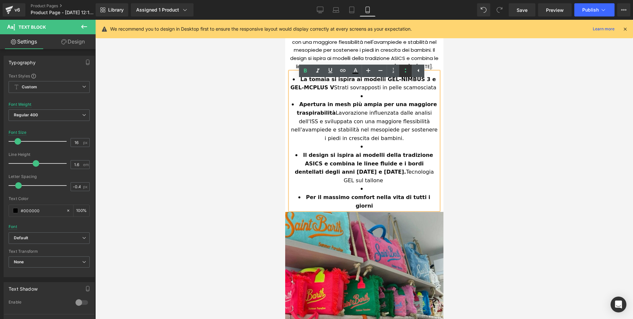
click at [404, 71] on icon at bounding box center [405, 71] width 8 height 8
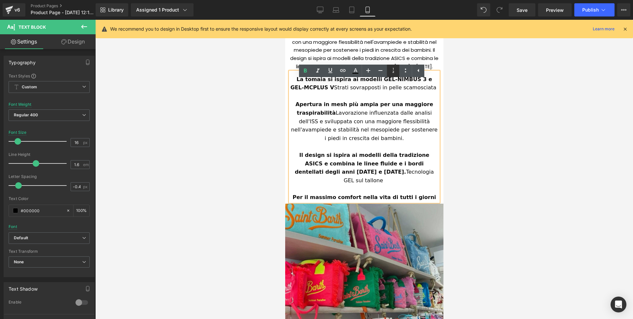
click at [396, 71] on icon at bounding box center [393, 71] width 8 height 8
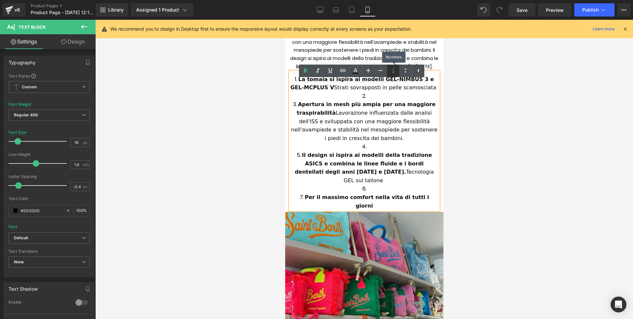
click at [396, 71] on icon at bounding box center [393, 71] width 8 height 8
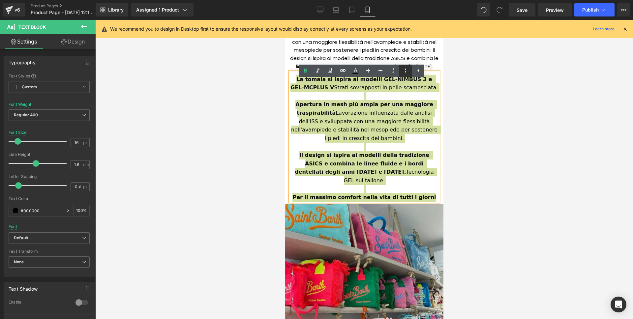
click at [401, 72] on icon at bounding box center [405, 71] width 8 height 8
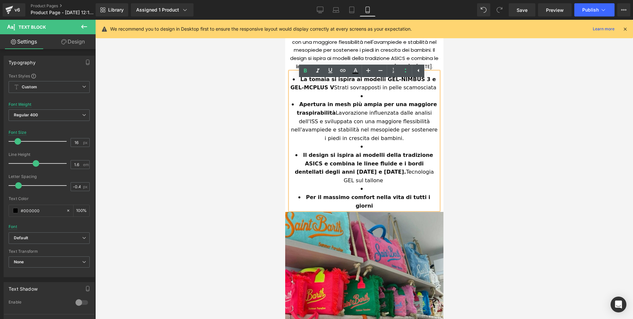
click at [373, 111] on b "Apertura in mesh più ampia per una maggiore traspirabilità" at bounding box center [367, 108] width 142 height 15
click at [365, 100] on li at bounding box center [364, 96] width 148 height 9
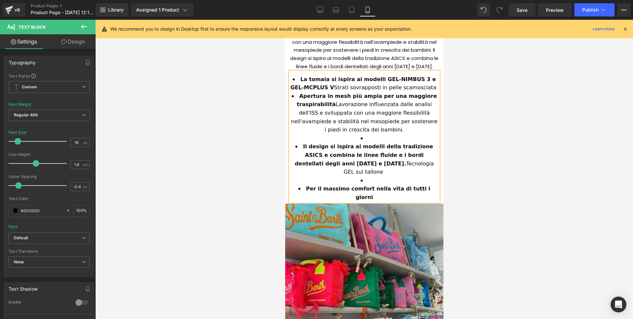
click at [364, 143] on li at bounding box center [364, 138] width 148 height 9
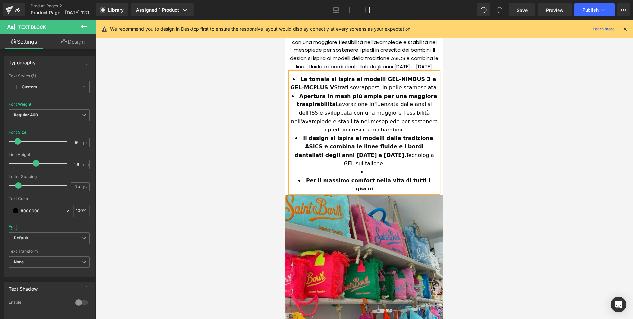
click at [429, 103] on li "Apertura in mesh più ampia per una maggiore traspirabilità Lavorazione influenz…" at bounding box center [364, 113] width 148 height 42
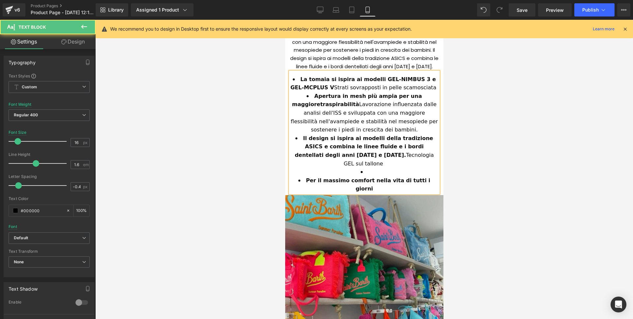
click at [421, 92] on li "La tomaia si ispira ai modelli GEL-NIMBUS 3 e GEL-MC PLUS V Strati sovrapposti …" at bounding box center [364, 83] width 148 height 17
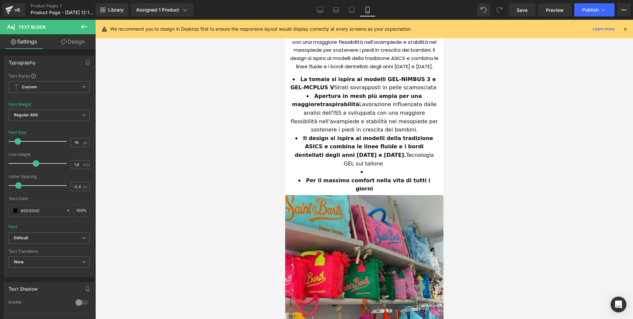
click at [467, 98] on div at bounding box center [363, 169] width 537 height 299
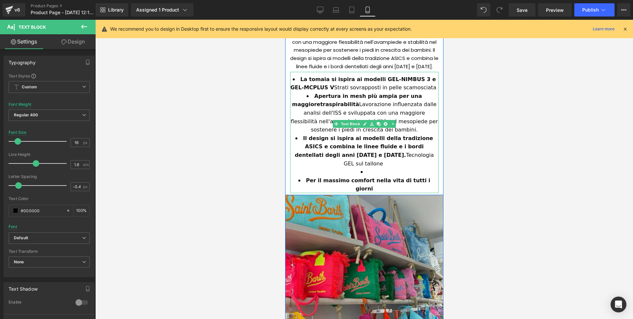
drag, startPoint x: 352, startPoint y: 159, endPoint x: 361, endPoint y: 161, distance: 9.5
click at [353, 159] on li "Il design si ispira ai modelli della tradizione ASICS e combina le linee fluide…" at bounding box center [364, 151] width 148 height 34
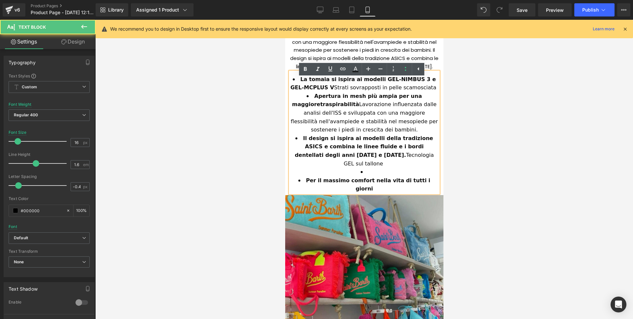
click at [366, 165] on span "Tecnologia GEL sul tallone" at bounding box center [389, 159] width 92 height 15
click at [370, 174] on li at bounding box center [364, 172] width 148 height 9
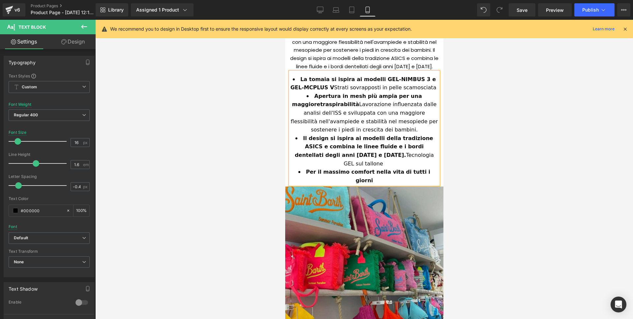
click at [209, 152] on div at bounding box center [363, 169] width 537 height 299
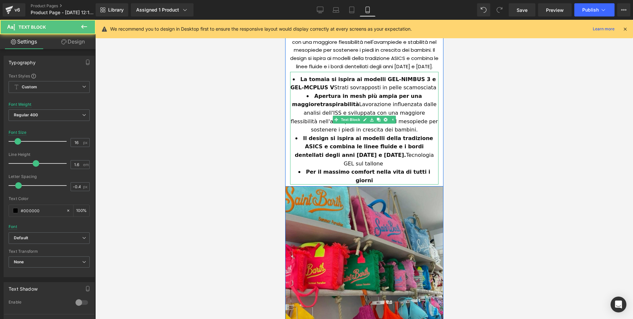
click at [305, 170] on strong "Per il massimo comfort nella vita di tutti i giorni" at bounding box center [368, 176] width 126 height 15
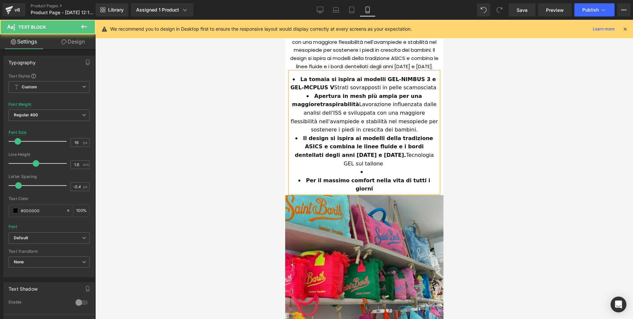
drag, startPoint x: 303, startPoint y: 179, endPoint x: 297, endPoint y: 179, distance: 5.6
click at [297, 179] on li "Per il massimo comfort nella vita di tutti i giorni" at bounding box center [364, 184] width 148 height 17
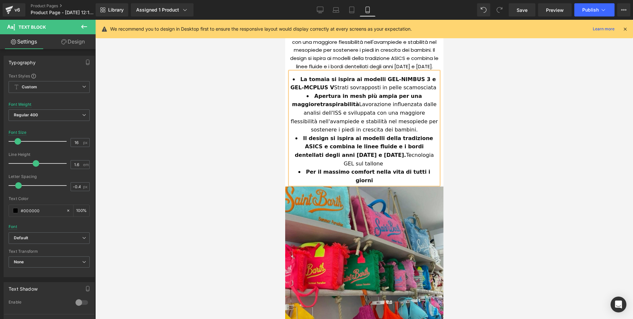
click at [500, 143] on div at bounding box center [363, 169] width 537 height 299
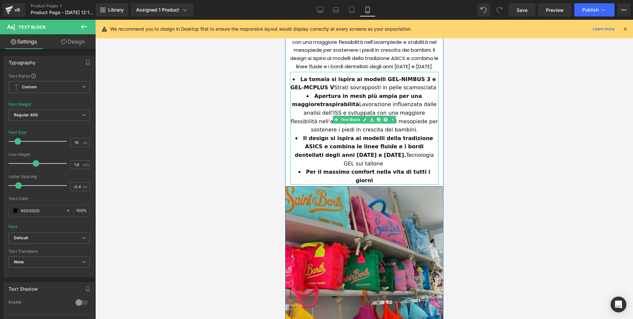
click at [383, 154] on strong "Il design si ispira ai modelli della tradizione ASICS e combina le linee fluide…" at bounding box center [364, 146] width 140 height 23
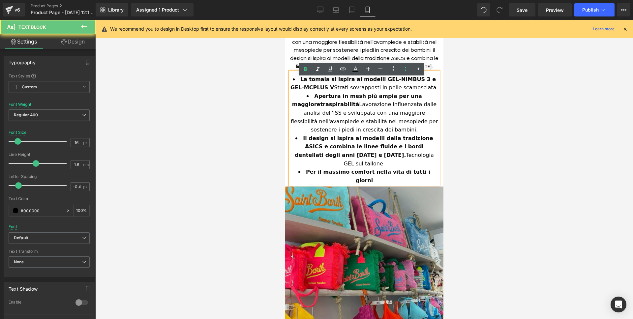
click at [340, 177] on div "La tomaia si ispira ai modelli GEL-NIMBUS 3 e GEL-MC PLUS V Strati sovrapposti …" at bounding box center [364, 128] width 148 height 113
click at [305, 174] on strong "Per il massimo comfort nella vita di tutti i giorni" at bounding box center [368, 176] width 126 height 15
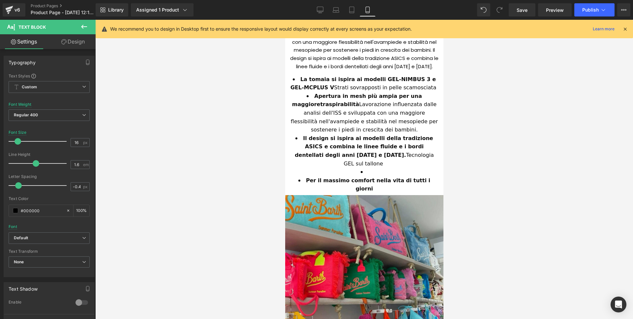
click at [253, 161] on div at bounding box center [363, 169] width 537 height 299
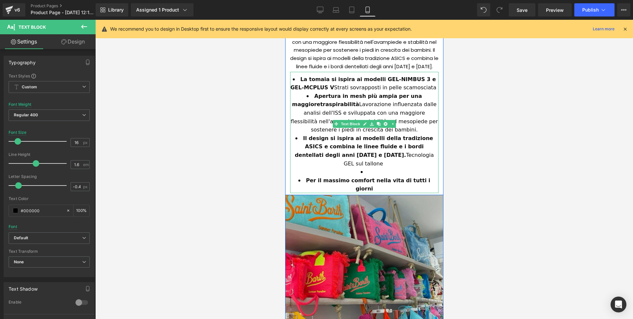
click at [361, 166] on li "Il design si ispira ai modelli della tradizione ASICS e combina le linee fluide…" at bounding box center [364, 151] width 148 height 34
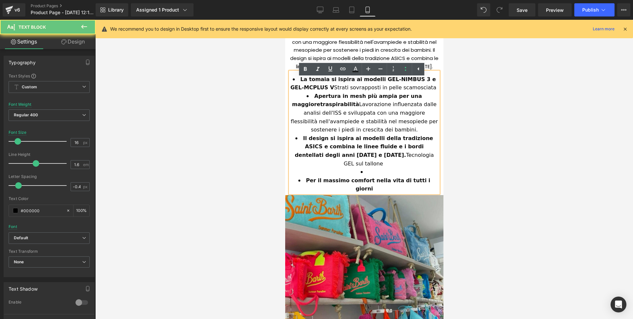
click at [364, 168] on li at bounding box center [364, 172] width 148 height 9
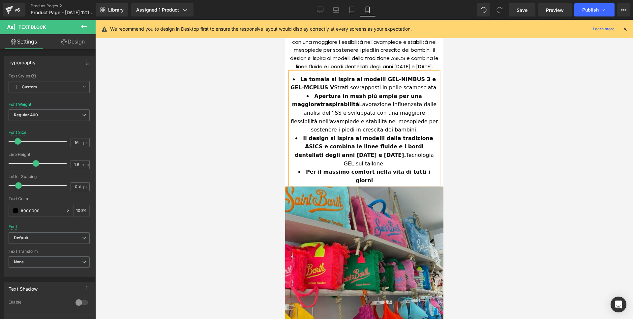
click at [307, 172] on strong "Per il massimo comfort nella vita di tutti i giorni" at bounding box center [368, 176] width 126 height 15
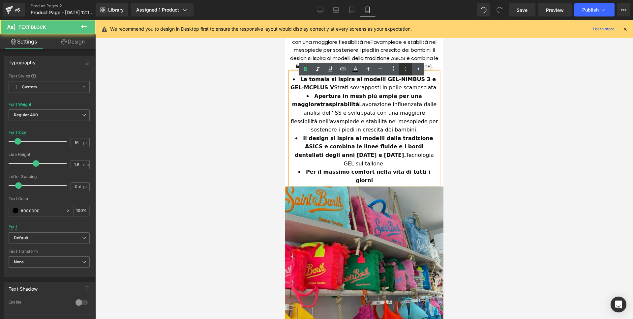
click at [405, 66] on icon at bounding box center [405, 69] width 8 height 8
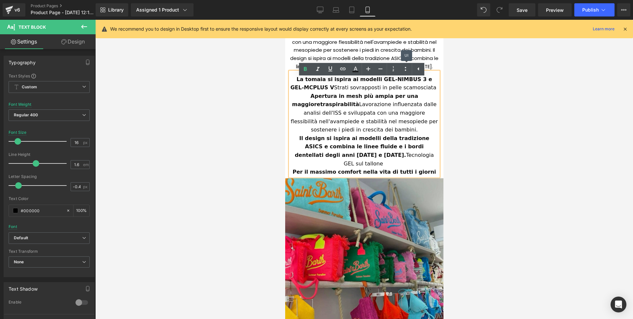
click at [526, 103] on div at bounding box center [363, 169] width 537 height 299
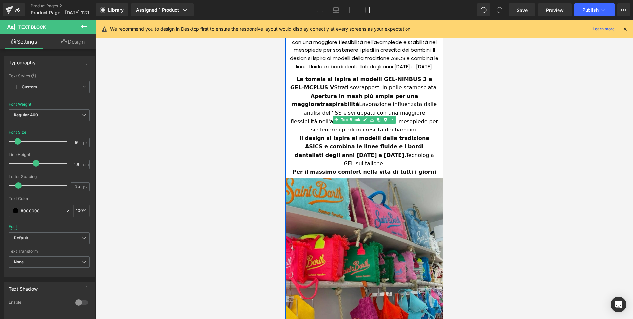
click at [389, 160] on span "Tecnologia GEL sul tallone" at bounding box center [389, 159] width 92 height 15
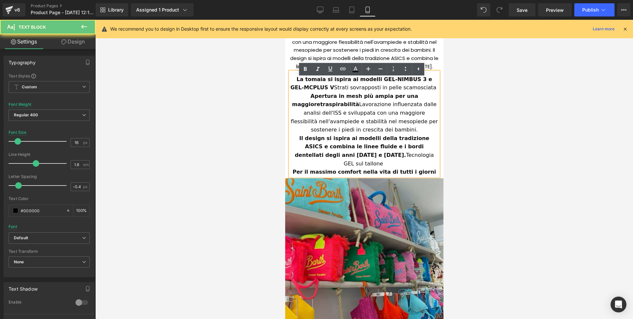
click at [417, 169] on strong "Per il massimo comfort nella vita di tutti i giorni" at bounding box center [363, 172] width 143 height 6
click at [407, 164] on div "La tomaia si ispira ai modelli GEL-NIMBUS 3 e GEL-MC PLUS V Strati sovrapposti …" at bounding box center [364, 125] width 148 height 101
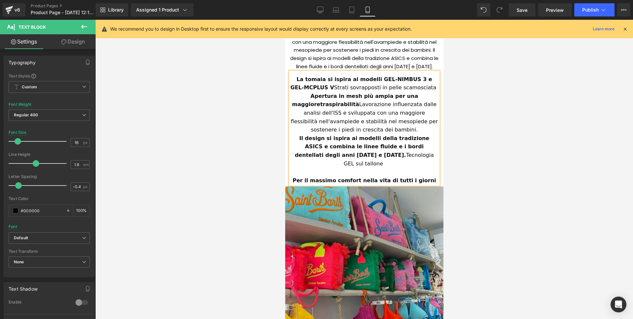
click at [391, 138] on div "La tomaia si ispira ai modelli GEL-NIMBUS 3 e GEL-MC PLUS V Strati sovrapposti …" at bounding box center [364, 121] width 148 height 93
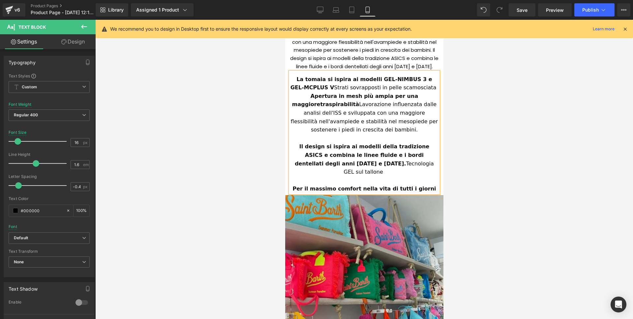
click at [422, 99] on div "La tomaia si ispira ai modelli GEL-NIMBUS 3 e GEL-MC PLUS V Strati sovrapposti …" at bounding box center [364, 104] width 148 height 59
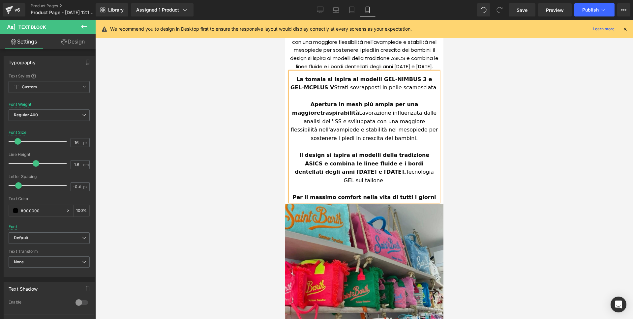
click at [515, 100] on div at bounding box center [363, 169] width 537 height 299
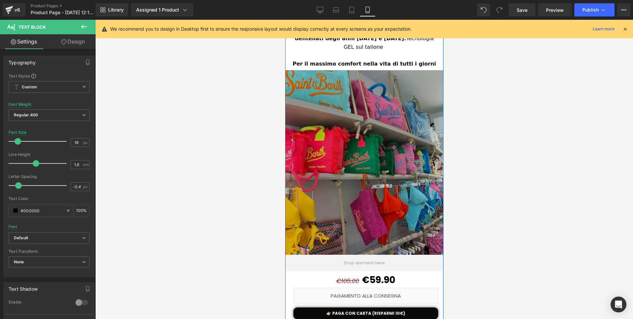
scroll to position [728, 0]
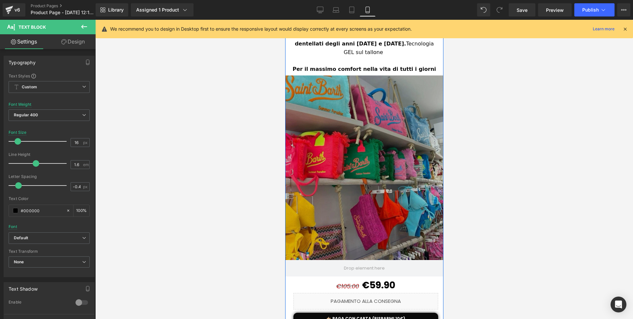
click at [363, 167] on div "Image" at bounding box center [364, 167] width 158 height 184
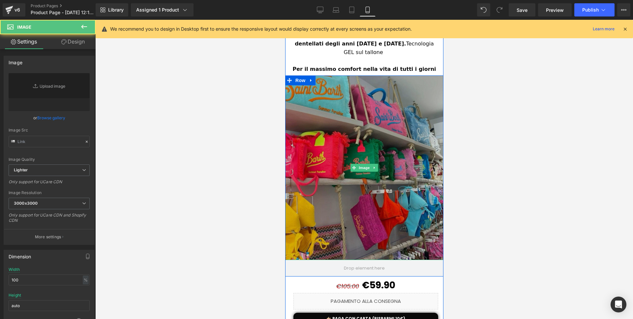
type input "[URL][DOMAIN_NAME]"
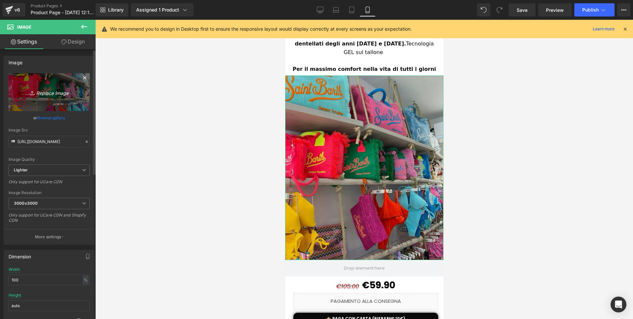
click at [69, 88] on icon "Replace Image" at bounding box center [49, 92] width 53 height 8
type input "C:\fakepath\208b4715356615.5628fdfa84ca8.webp"
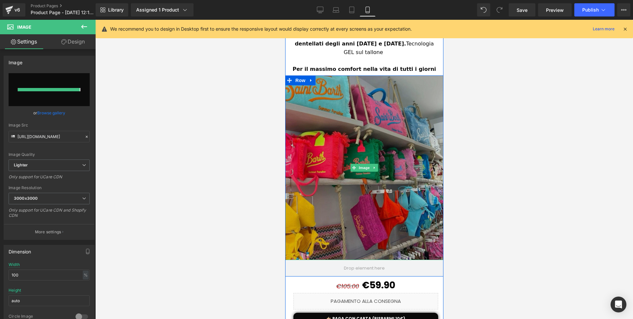
type input "[URL][DOMAIN_NAME]"
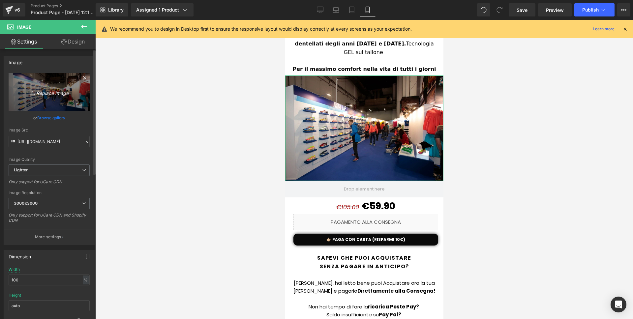
click at [54, 98] on link "Replace Image" at bounding box center [49, 92] width 81 height 38
type input "C:\fakepath\ChatGPT Image [DATE], 16_03_37.png"
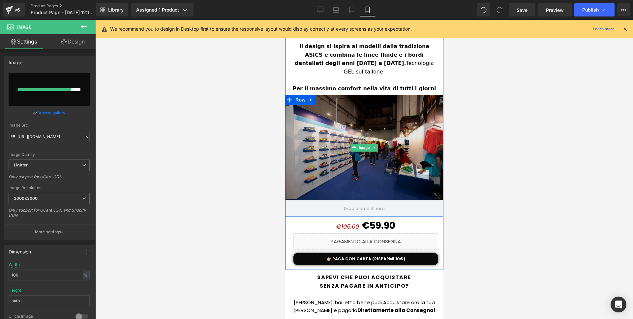
scroll to position [702, 0]
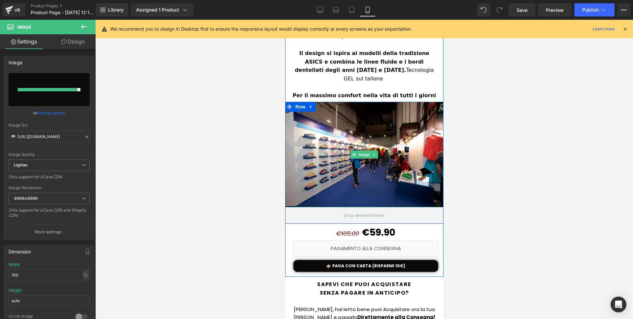
click at [266, 113] on div at bounding box center [363, 169] width 537 height 299
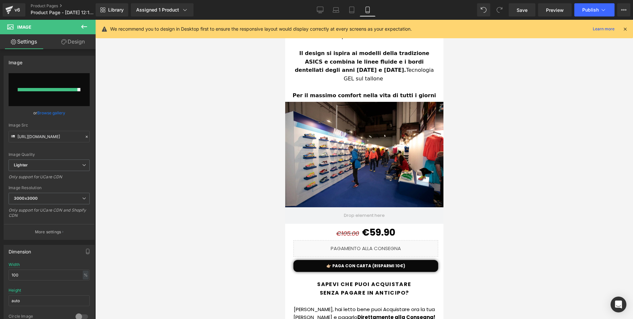
click at [266, 113] on div at bounding box center [363, 169] width 537 height 299
click at [230, 122] on div at bounding box center [363, 169] width 537 height 299
drag, startPoint x: 230, startPoint y: 122, endPoint x: 148, endPoint y: 109, distance: 83.7
click at [229, 122] on div at bounding box center [363, 169] width 537 height 299
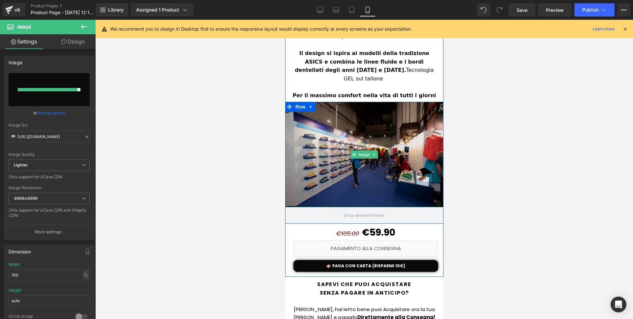
click at [324, 159] on img at bounding box center [364, 154] width 158 height 105
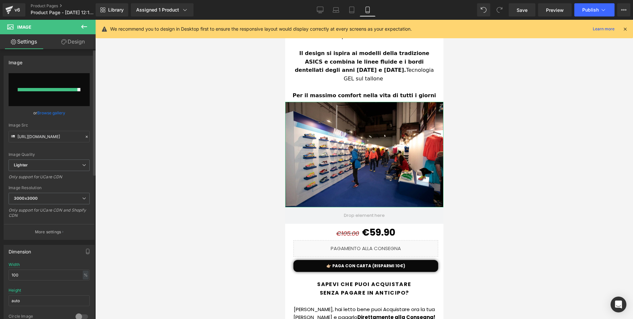
click at [58, 99] on input "file" at bounding box center [49, 89] width 81 height 33
type input "C:\fakepath\ChatGPT Image [DATE], 16_03_37.png"
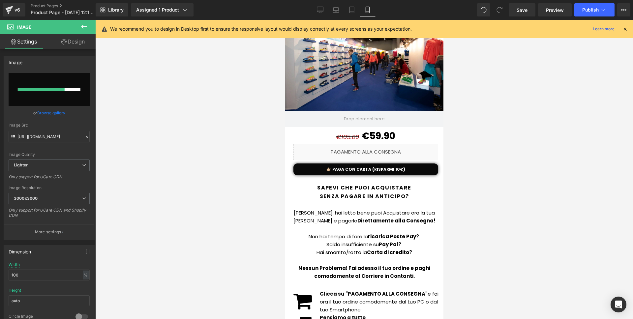
scroll to position [804, 0]
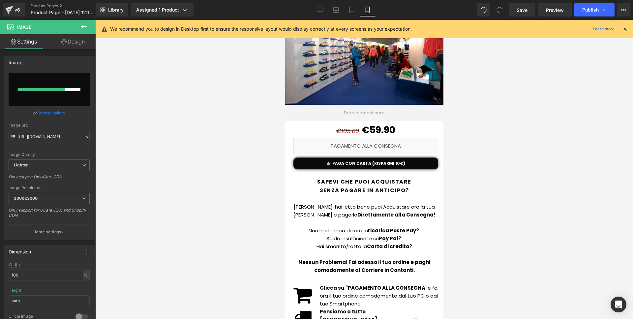
click at [418, 205] on p "[PERSON_NAME], hai letto bene puoi Acquistare ora la tua [PERSON_NAME] e pagarl…" at bounding box center [364, 211] width 158 height 16
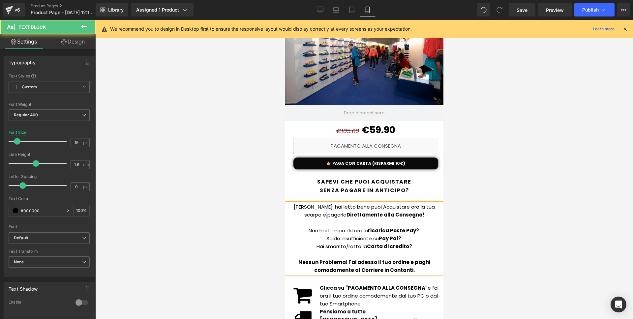
click at [331, 214] on p "[PERSON_NAME], hai letto bene puoi Acquistare ora la tua scarpa e pagarlo Diret…" at bounding box center [364, 211] width 158 height 16
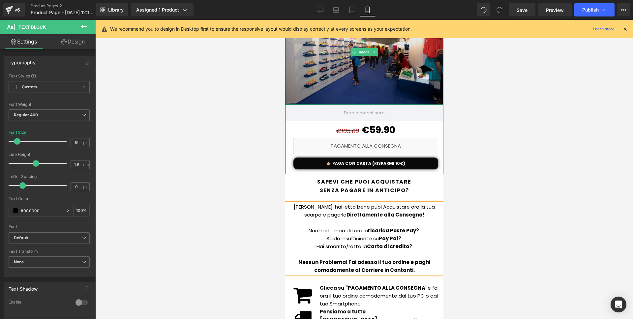
scroll to position [803, 0]
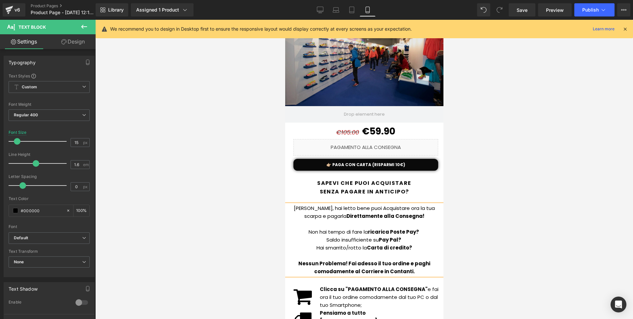
click at [335, 59] on img at bounding box center [364, 53] width 158 height 105
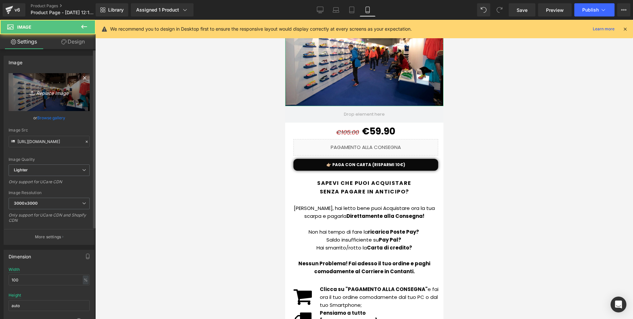
click at [73, 73] on link "Replace Image" at bounding box center [49, 92] width 81 height 38
type input "C:\fakepath\ChatGPT Image [DATE], 16_03_37.png"
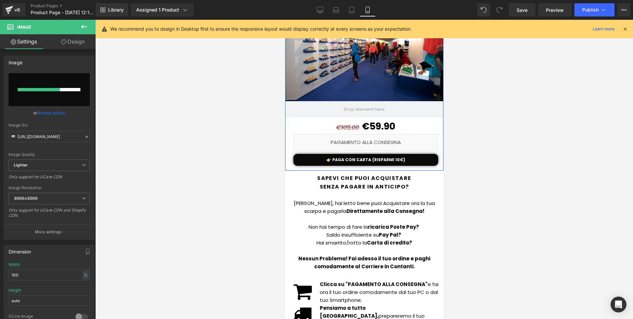
scroll to position [845, 0]
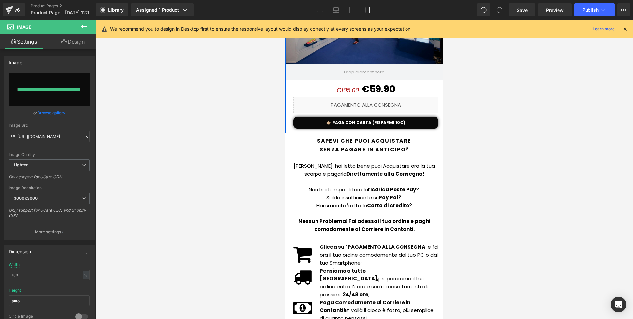
type input "[URL][DOMAIN_NAME][DATE]"
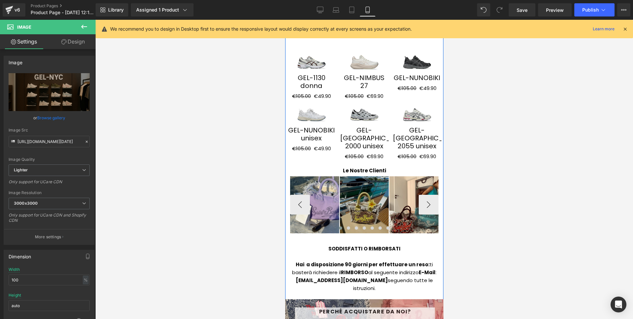
scroll to position [1184, 0]
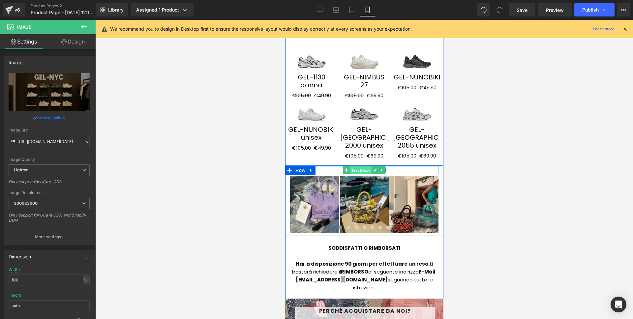
click at [351, 166] on span "Text Block" at bounding box center [360, 170] width 22 height 8
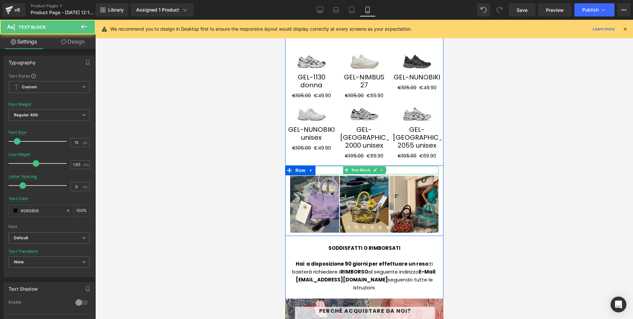
click at [340, 166] on div "Le Nostre Clienti" at bounding box center [364, 170] width 148 height 8
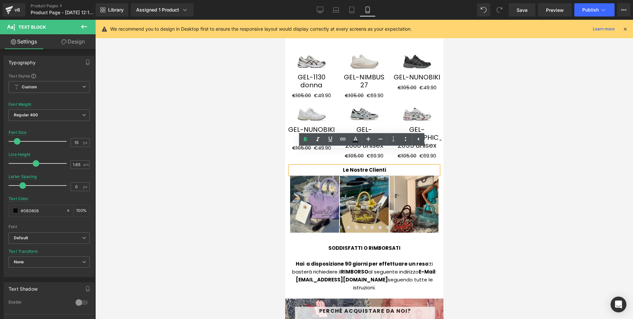
click at [343, 166] on b "Le Nostre Clienti" at bounding box center [363, 169] width 43 height 7
drag, startPoint x: 363, startPoint y: 155, endPoint x: 359, endPoint y: 155, distance: 3.6
click at [359, 166] on b "I Nostre Clienti" at bounding box center [363, 169] width 39 height 7
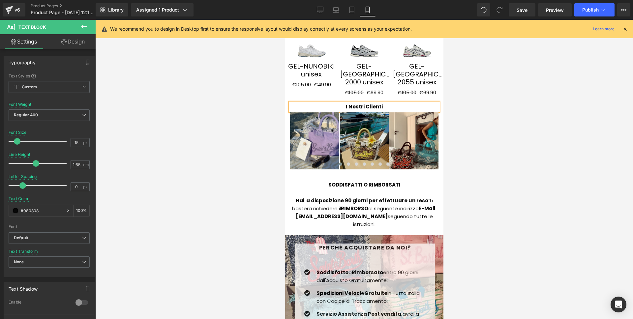
scroll to position [1251, 0]
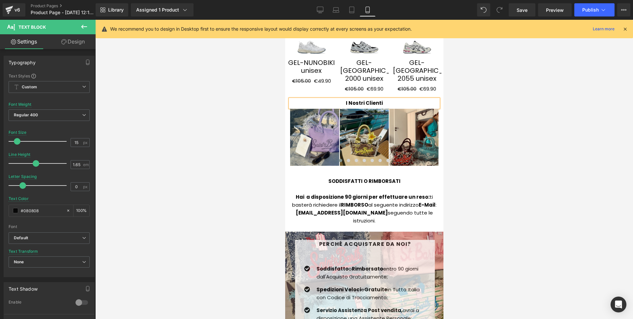
click at [319, 209] on strong "[EMAIL_ADDRESS][DOMAIN_NAME]" at bounding box center [341, 212] width 92 height 7
click at [303, 209] on strong "[EMAIL_ADDRESS][DOMAIN_NAME]" at bounding box center [341, 212] width 92 height 7
click at [597, 18] on div "Library Assigned 1 Product Product Preview GEL-[GEOGRAPHIC_DATA] GS unisex Mana…" at bounding box center [364, 10] width 537 height 20
click at [598, 14] on button "Publish" at bounding box center [594, 9] width 40 height 13
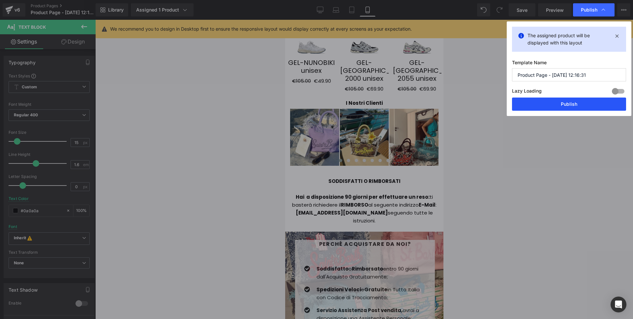
click at [569, 105] on button "Publish" at bounding box center [569, 104] width 114 height 13
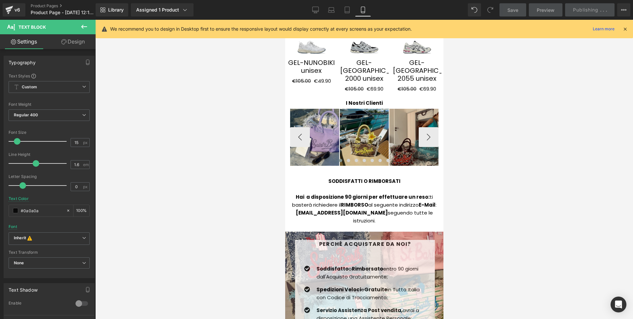
scroll to position [1327, 0]
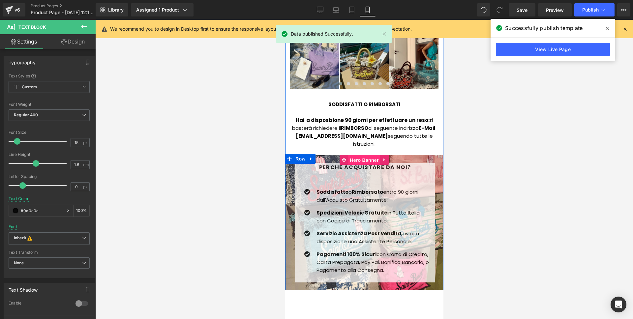
click at [354, 155] on span "Hero Banner" at bounding box center [364, 160] width 32 height 10
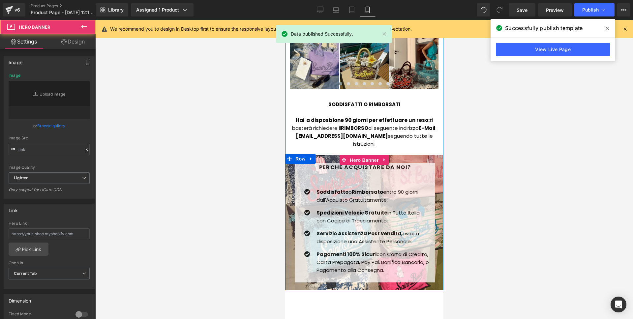
type input "[URL][DOMAIN_NAME]"
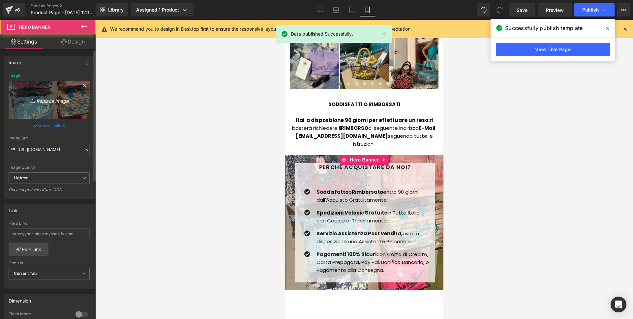
click at [54, 104] on icon "Replace Image" at bounding box center [49, 100] width 53 height 8
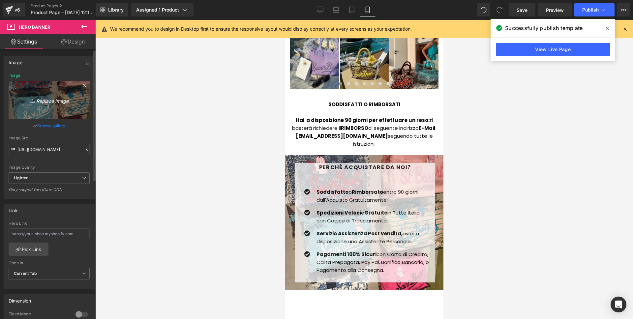
type input "C:\fakepath\208b4715356615.5628fdfa84ca8.webp"
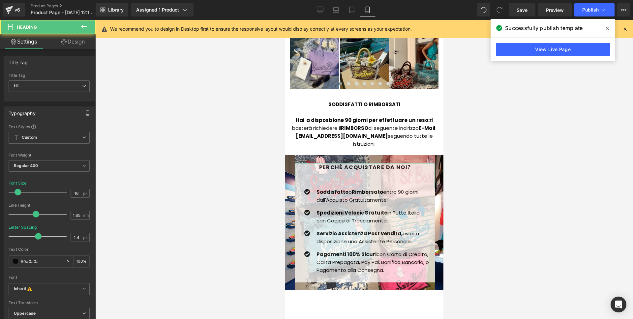
drag, startPoint x: 75, startPoint y: 124, endPoint x: 49, endPoint y: 122, distance: 25.8
click at [49, 122] on div "Typography Text Styles Custom Custom Setup Global Style Custom Setup Global Sty…" at bounding box center [49, 217] width 91 height 222
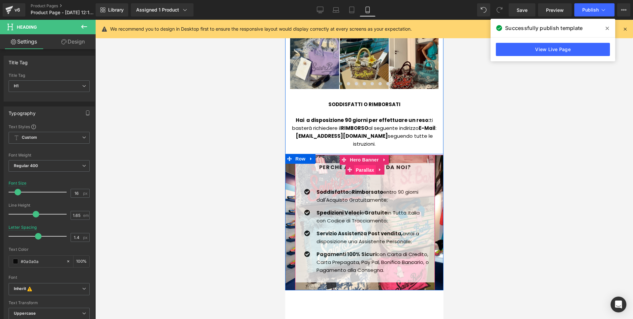
click at [361, 165] on span "Parallax" at bounding box center [364, 170] width 22 height 10
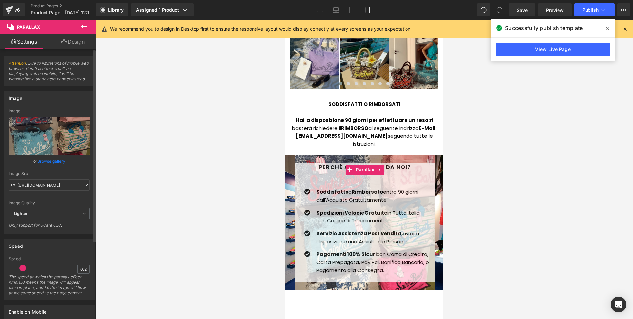
click at [53, 163] on link "Browse gallery" at bounding box center [51, 161] width 28 height 12
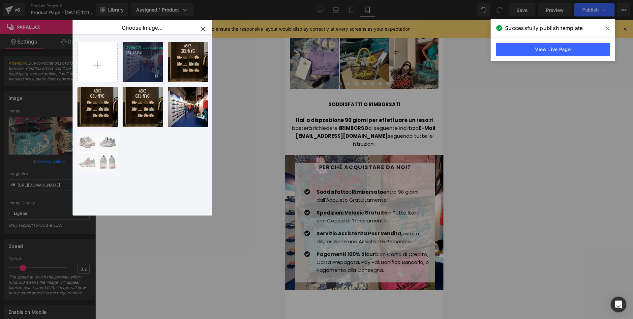
click at [133, 64] on div "208b471...ca8.webp 173.17 KB" at bounding box center [143, 62] width 40 height 40
type input "[URL][DOMAIN_NAME]"
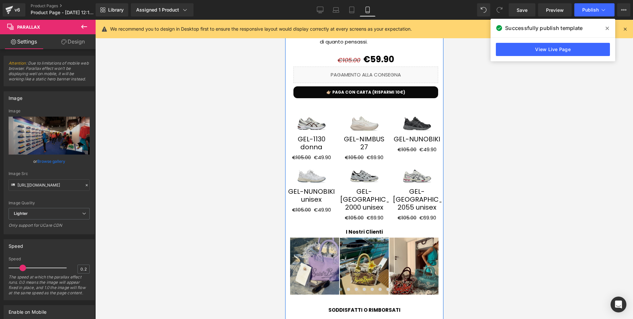
scroll to position [1079, 0]
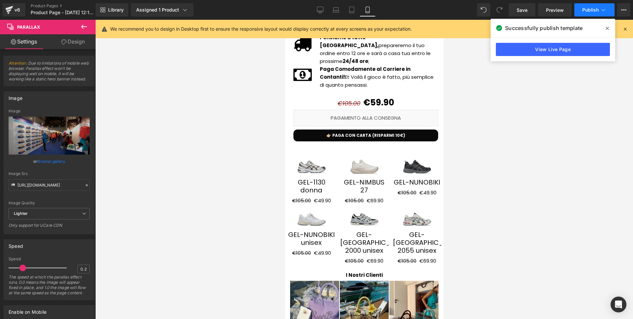
click at [579, 14] on button "Publish" at bounding box center [594, 9] width 40 height 13
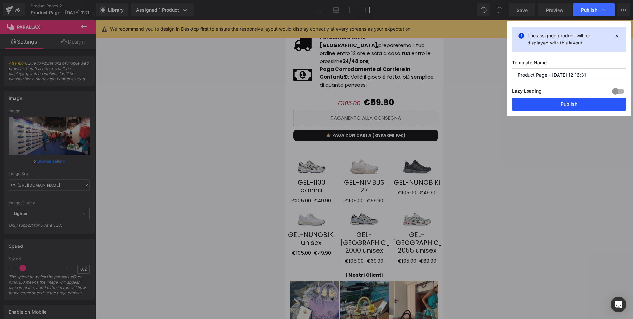
click at [574, 106] on button "Publish" at bounding box center [569, 104] width 114 height 13
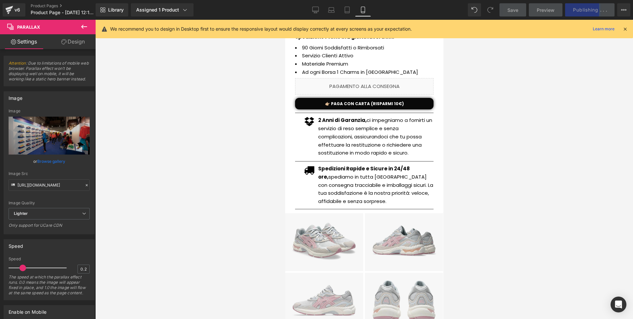
scroll to position [200, 0]
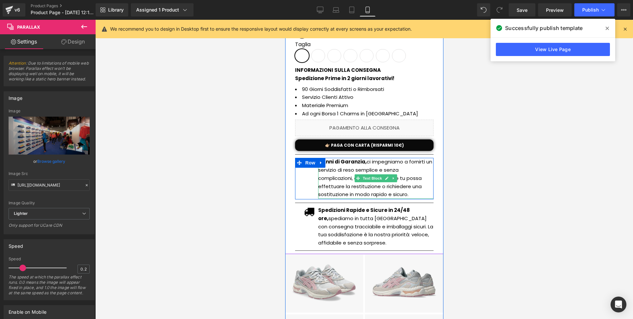
drag, startPoint x: 329, startPoint y: 165, endPoint x: 338, endPoint y: 163, distance: 8.6
click at [329, 165] on p "2 Anni di Garanzia, ci impegniamo a fornirti un servizio di reso semplice e sen…" at bounding box center [375, 178] width 115 height 41
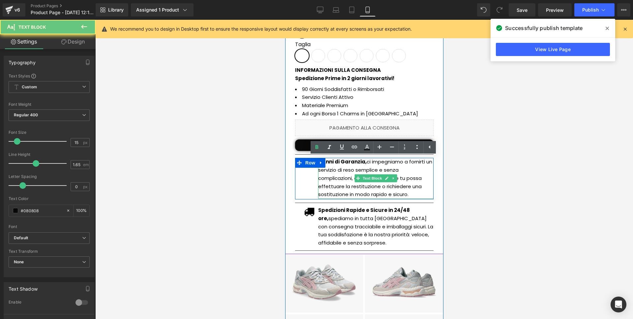
click at [338, 163] on strong "2 Anni di Garanzia," at bounding box center [342, 161] width 48 height 7
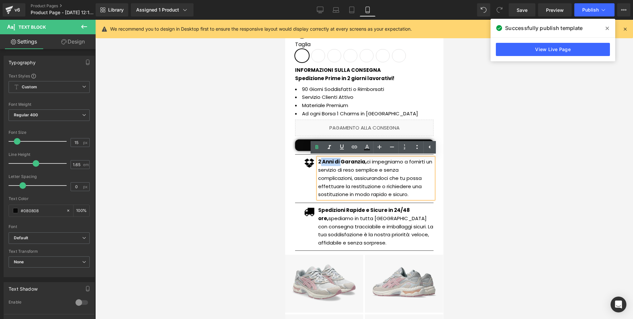
drag, startPoint x: 338, startPoint y: 163, endPoint x: 318, endPoint y: 162, distance: 20.1
click at [318, 162] on strong "2 Anni di Garanzia," at bounding box center [342, 161] width 48 height 7
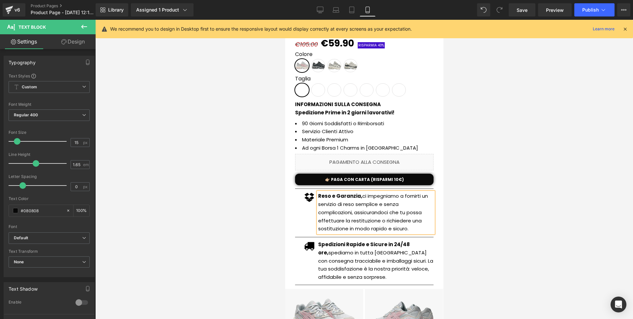
scroll to position [151, 0]
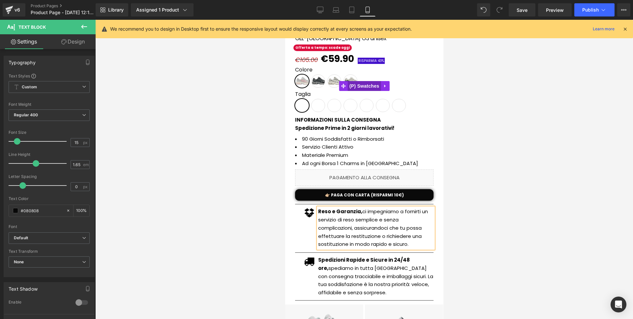
click at [347, 88] on span "(P) Swatches" at bounding box center [363, 86] width 33 height 10
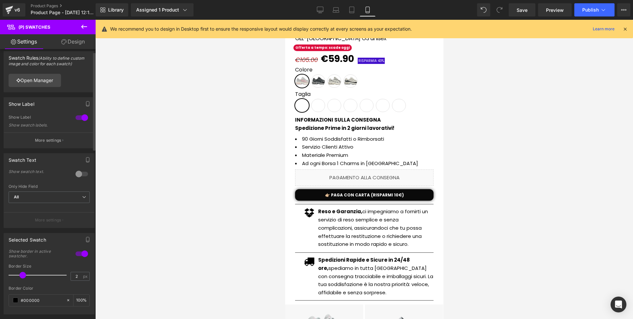
scroll to position [11, 0]
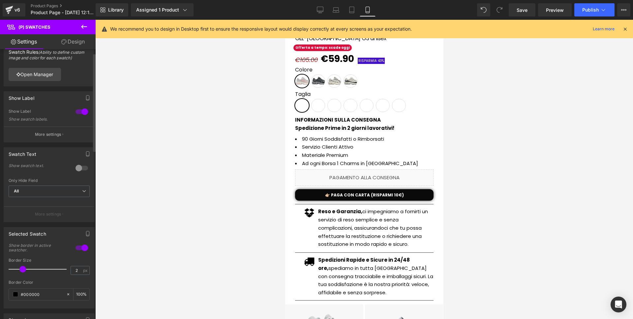
click at [74, 169] on div at bounding box center [82, 168] width 16 height 11
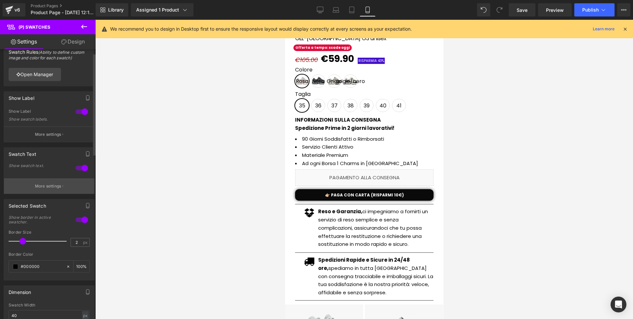
click at [60, 181] on button "More settings" at bounding box center [49, 185] width 90 height 15
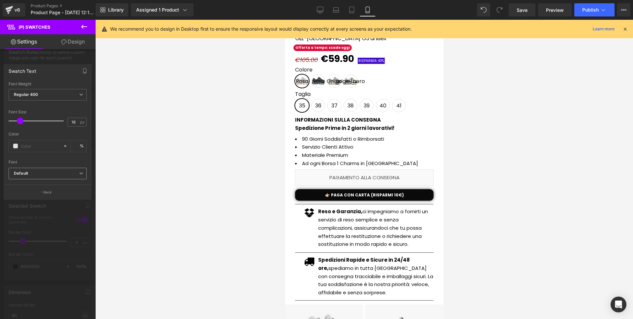
click at [29, 172] on b "Default" at bounding box center [46, 174] width 65 height 6
click at [30, 172] on b "Default" at bounding box center [46, 174] width 65 height 6
click at [58, 62] on div at bounding box center [48, 171] width 96 height 302
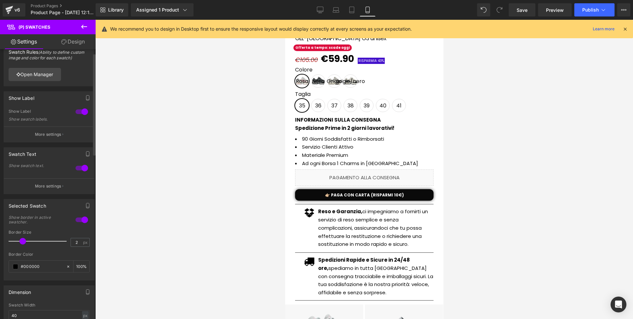
click at [79, 169] on div at bounding box center [82, 168] width 16 height 11
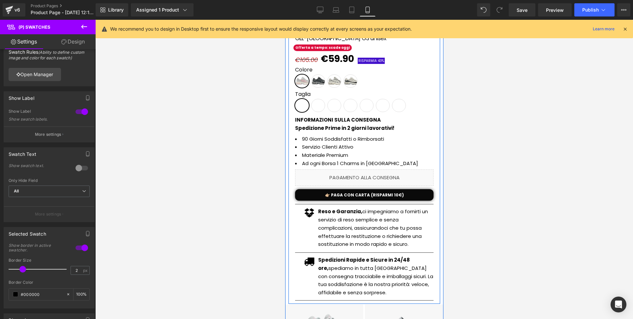
scroll to position [135, 0]
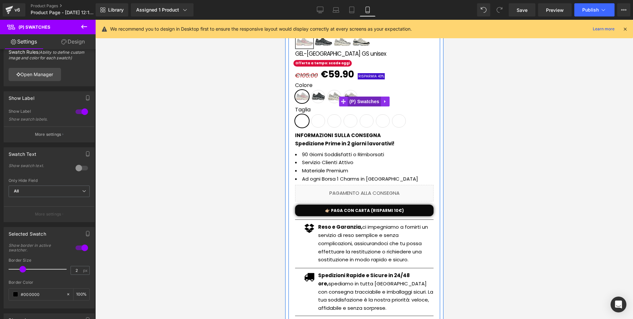
click at [356, 99] on span "(P) Swatches" at bounding box center [363, 102] width 33 height 10
click at [385, 100] on link at bounding box center [384, 102] width 9 height 10
click at [380, 103] on icon at bounding box center [380, 101] width 5 height 5
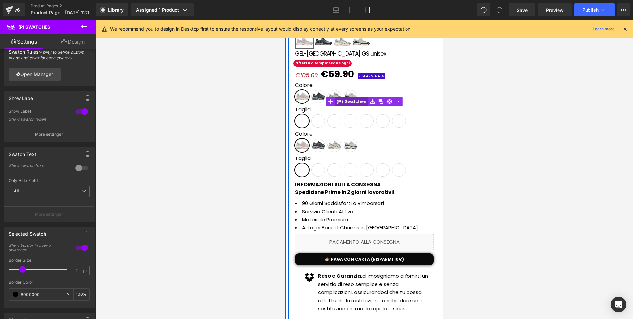
click at [350, 102] on span "(P) Swatches" at bounding box center [350, 102] width 33 height 10
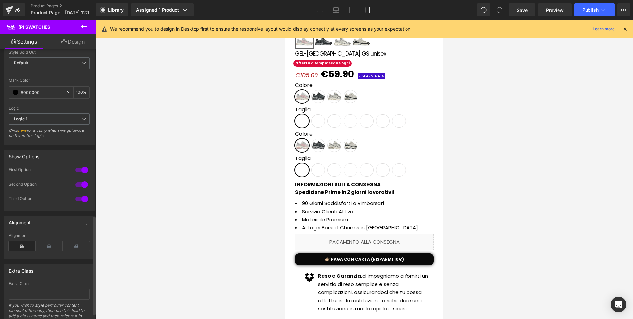
scroll to position [475, 0]
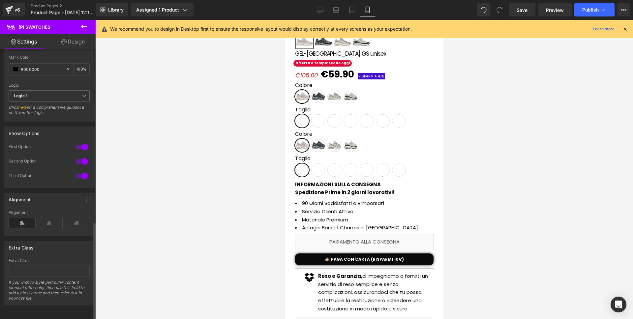
drag, startPoint x: 85, startPoint y: 170, endPoint x: 82, endPoint y: 165, distance: 5.8
click at [85, 171] on div at bounding box center [82, 176] width 16 height 11
click at [81, 160] on div at bounding box center [82, 161] width 16 height 11
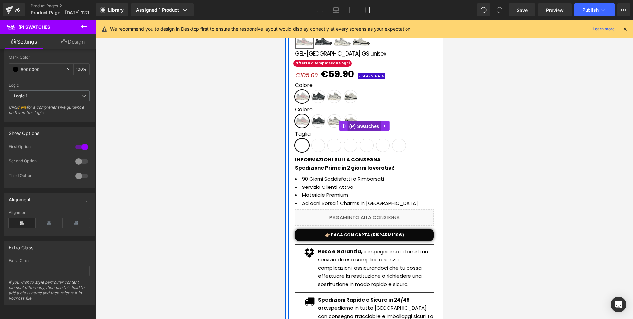
drag, startPoint x: 352, startPoint y: 130, endPoint x: 399, endPoint y: 144, distance: 49.4
click at [352, 130] on span "(P) Swatches" at bounding box center [363, 126] width 33 height 10
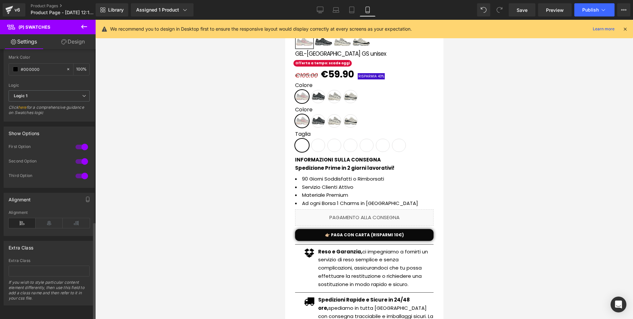
click at [79, 144] on div at bounding box center [82, 147] width 16 height 11
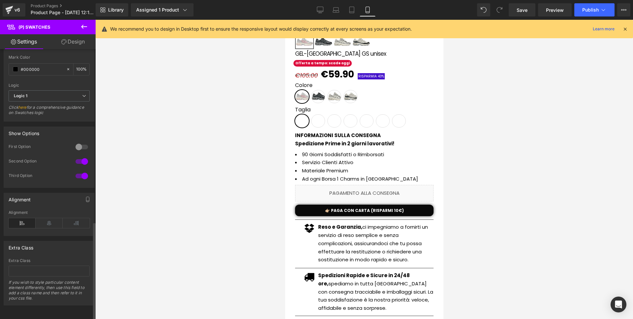
click at [80, 156] on div at bounding box center [82, 161] width 16 height 11
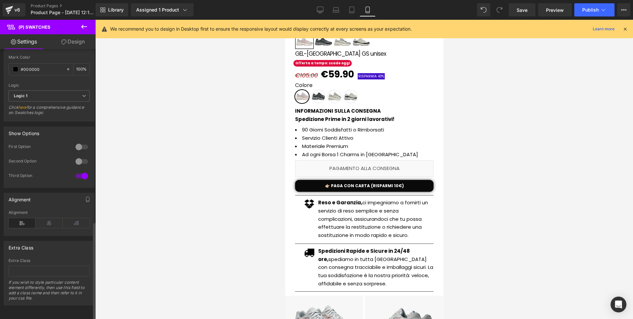
click at [81, 163] on div "Second Option" at bounding box center [49, 165] width 81 height 14
click at [82, 171] on div at bounding box center [82, 176] width 16 height 11
click at [81, 156] on div at bounding box center [82, 161] width 16 height 11
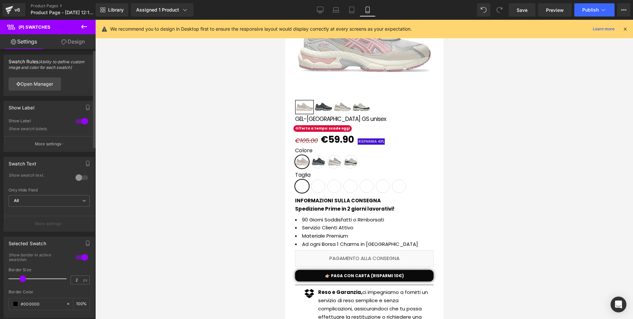
scroll to position [0, 0]
click at [80, 176] on div at bounding box center [82, 178] width 16 height 11
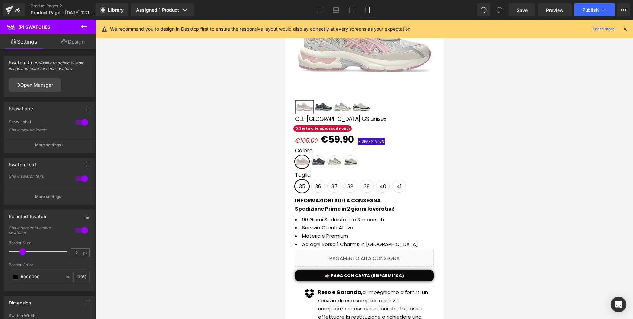
click at [514, 156] on div at bounding box center [363, 169] width 537 height 299
click at [591, 11] on span "Publish" at bounding box center [590, 9] width 16 height 5
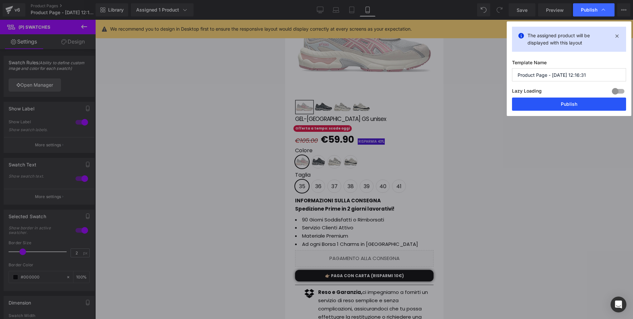
click at [545, 106] on button "Publish" at bounding box center [569, 104] width 114 height 13
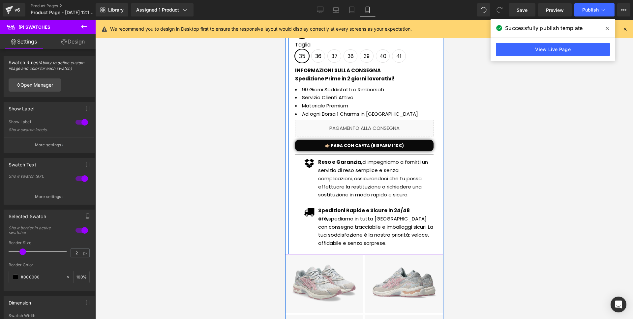
scroll to position [219, 0]
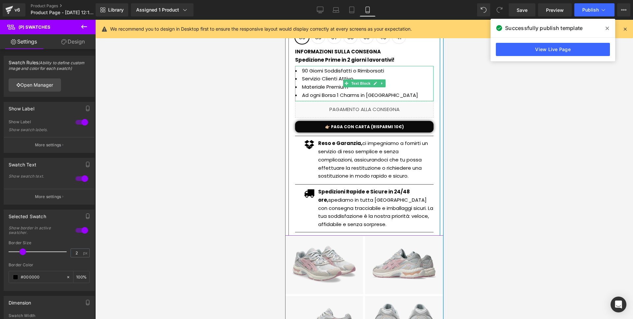
click at [328, 96] on li "Ad ogni Borsa 1 Charms in [GEOGRAPHIC_DATA]" at bounding box center [364, 95] width 138 height 8
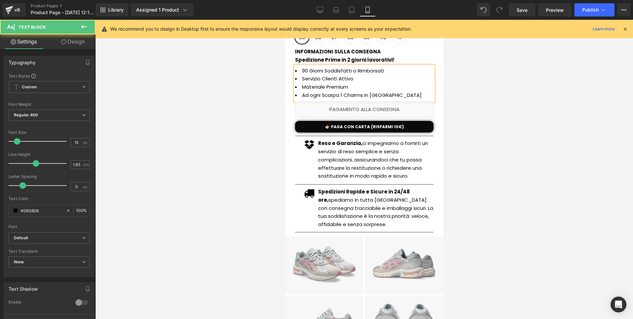
click at [350, 95] on li "Ad ogni Scarpa 1 Charms in [GEOGRAPHIC_DATA]" at bounding box center [364, 95] width 138 height 8
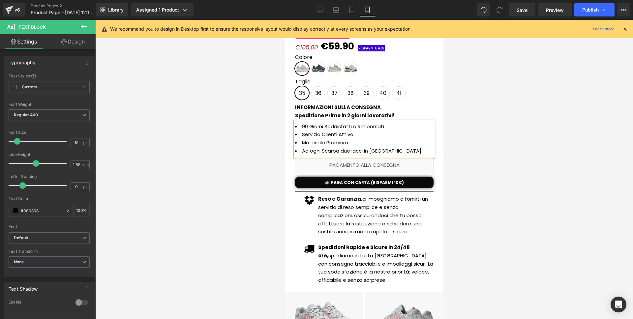
scroll to position [162, 0]
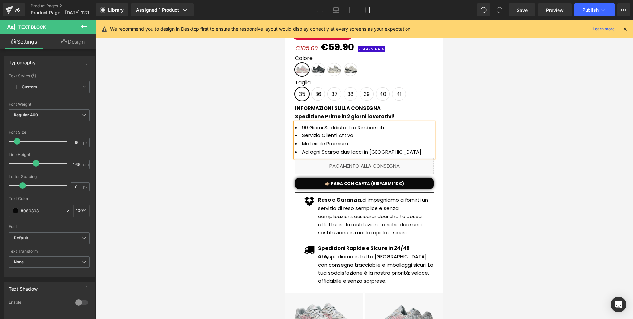
click at [343, 151] on li "Ad ogni Scarpa due lacci in [GEOGRAPHIC_DATA]" at bounding box center [364, 152] width 138 height 8
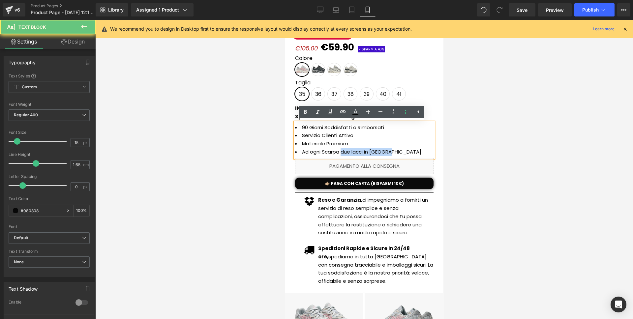
drag, startPoint x: 338, startPoint y: 151, endPoint x: 397, endPoint y: 152, distance: 58.6
click at [397, 152] on li "Ad ogni Scarpa due lacci in [GEOGRAPHIC_DATA]" at bounding box center [364, 152] width 138 height 8
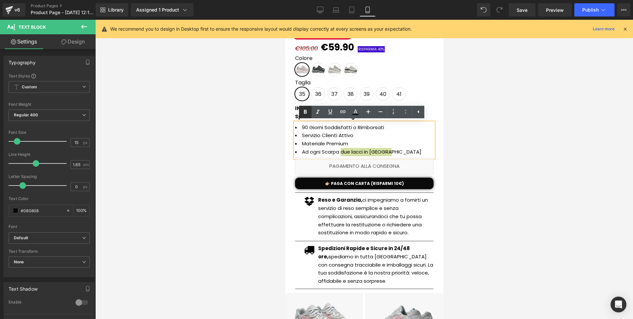
click at [305, 114] on icon at bounding box center [305, 112] width 8 height 8
click at [518, 124] on div at bounding box center [363, 169] width 537 height 299
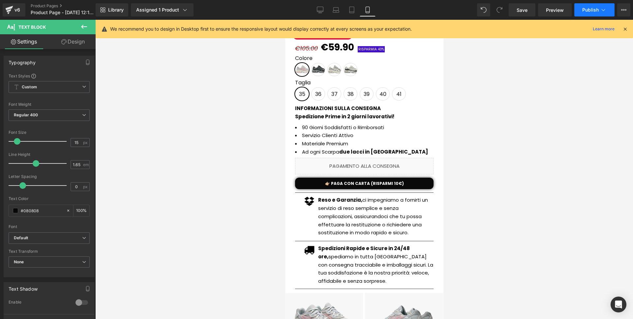
click at [583, 9] on span "Publish" at bounding box center [590, 9] width 16 height 5
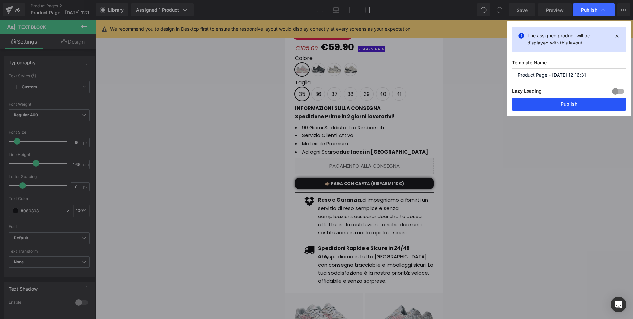
click at [563, 107] on button "Publish" at bounding box center [569, 104] width 114 height 13
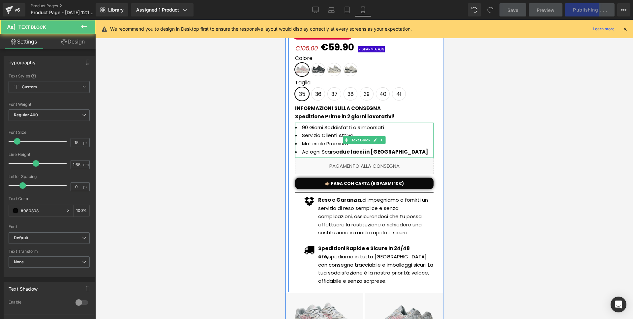
click at [303, 151] on li "Ad ogni Scarpa due lacci in [GEOGRAPHIC_DATA]" at bounding box center [364, 152] width 138 height 8
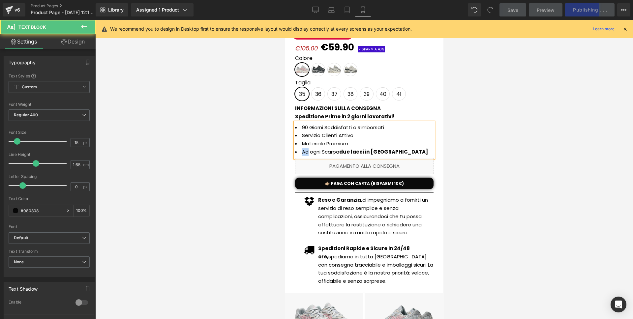
click at [303, 151] on li "Ad ogni Scarpa due lacci in [GEOGRAPHIC_DATA]" at bounding box center [364, 152] width 138 height 8
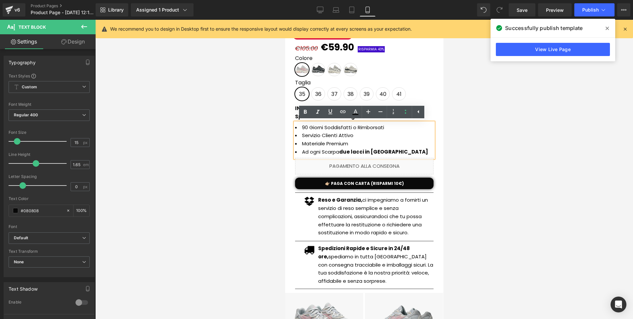
click at [337, 153] on li "Ad ogni Scarpa due lacci in [GEOGRAPHIC_DATA]" at bounding box center [364, 152] width 138 height 8
drag, startPoint x: 337, startPoint y: 152, endPoint x: 299, endPoint y: 152, distance: 37.9
click at [299, 152] on li "Ad ogni Scarpa due lacci in [GEOGRAPHIC_DATA]" at bounding box center [364, 152] width 138 height 8
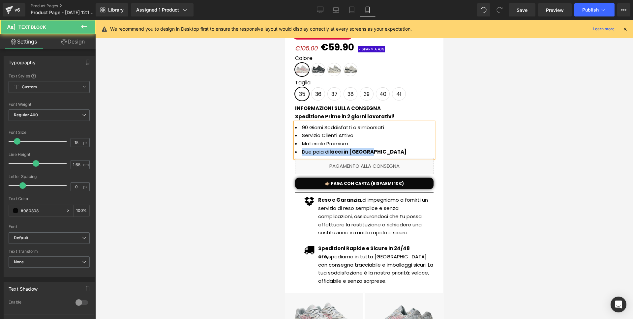
drag, startPoint x: 378, startPoint y: 152, endPoint x: 295, endPoint y: 152, distance: 83.0
click at [295, 152] on li "Due paia di lacci in [GEOGRAPHIC_DATA]" at bounding box center [364, 152] width 138 height 8
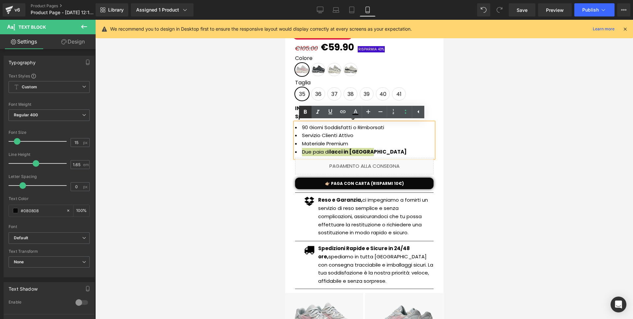
click at [303, 116] on icon at bounding box center [305, 112] width 8 height 8
click at [257, 118] on div at bounding box center [363, 169] width 537 height 299
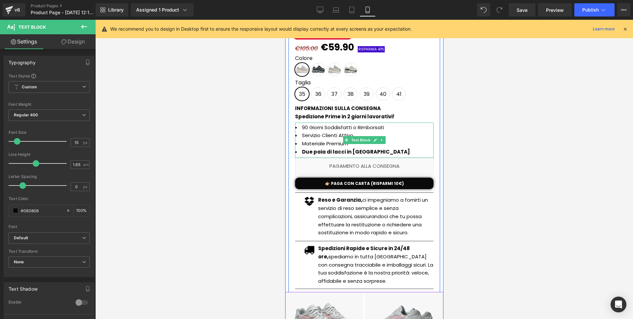
click at [374, 152] on li "Due paia di lacci in [GEOGRAPHIC_DATA]" at bounding box center [364, 152] width 138 height 8
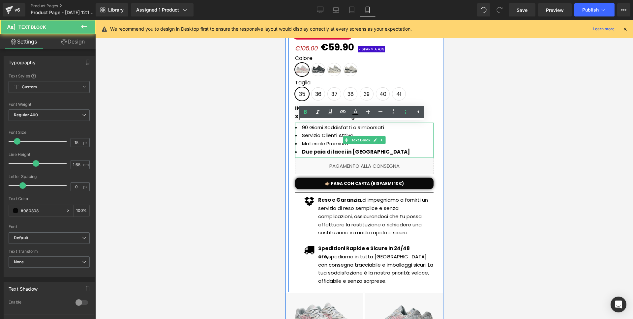
click at [374, 152] on li "Due paia di lacci in [GEOGRAPHIC_DATA]" at bounding box center [364, 152] width 138 height 8
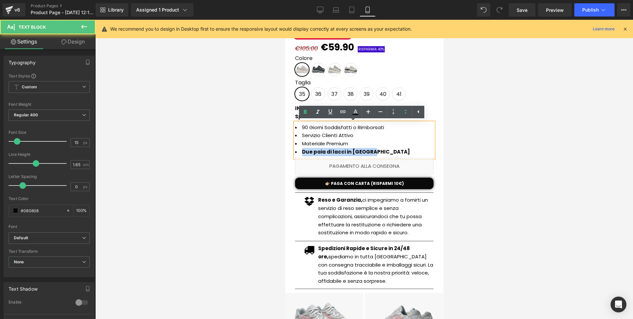
click at [374, 152] on li "Due paia di lacci in [GEOGRAPHIC_DATA]" at bounding box center [364, 152] width 138 height 8
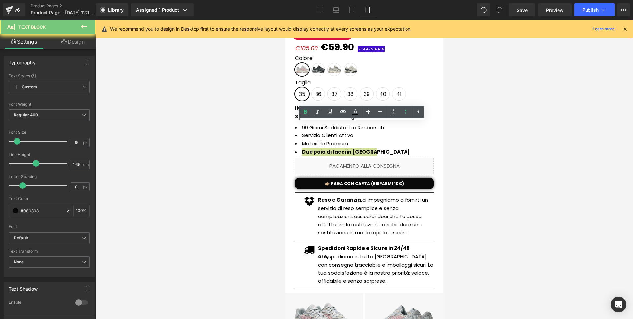
click at [263, 115] on div at bounding box center [363, 169] width 537 height 299
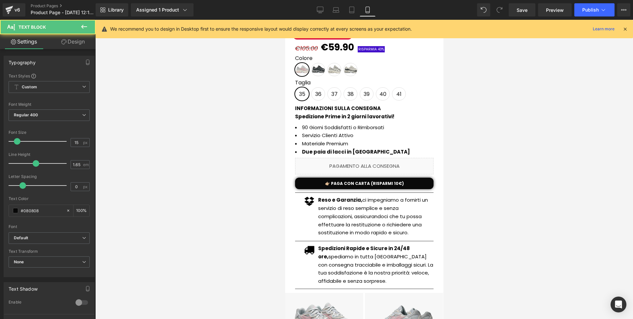
click at [351, 133] on li "Servizio Clienti Attivo" at bounding box center [364, 135] width 138 height 8
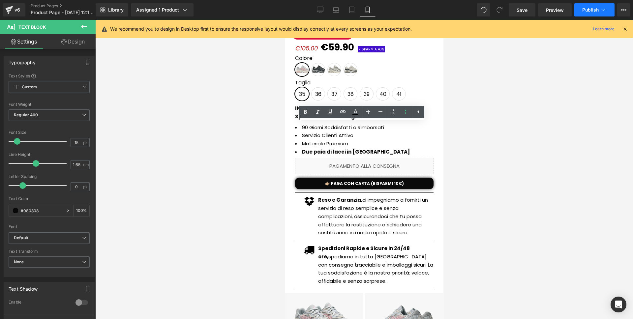
click at [597, 11] on span "Publish" at bounding box center [590, 9] width 16 height 5
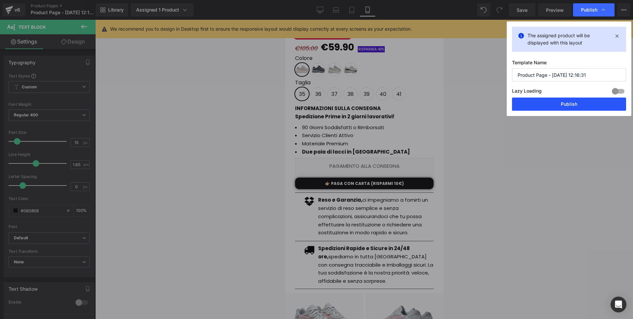
click at [549, 102] on button "Publish" at bounding box center [569, 104] width 114 height 13
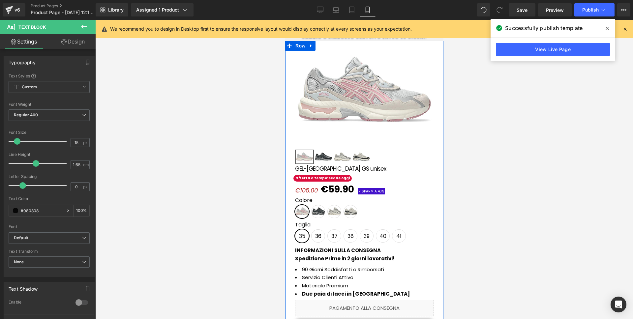
scroll to position [28, 0]
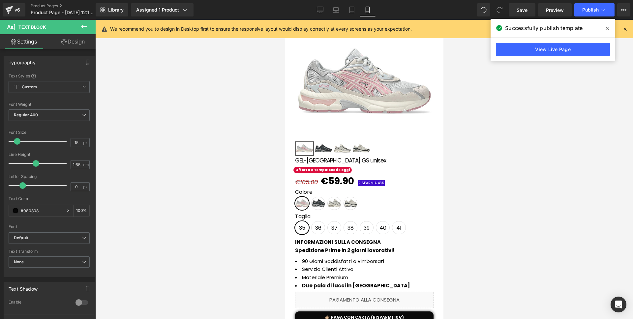
click at [606, 30] on icon at bounding box center [606, 28] width 3 height 5
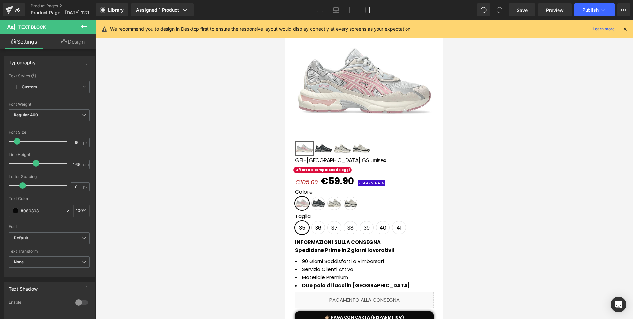
click at [620, 30] on div "We recommend you to design in Desktop first to ensure the responsive layout wou…" at bounding box center [366, 29] width 512 height 8
click at [622, 30] on div "We recommend you to design in Desktop first to ensure the responsive layout wou…" at bounding box center [368, 29] width 517 height 8
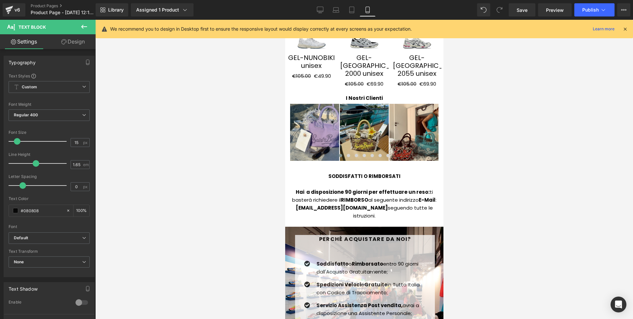
scroll to position [1214, 0]
